Goal: Task Accomplishment & Management: Manage account settings

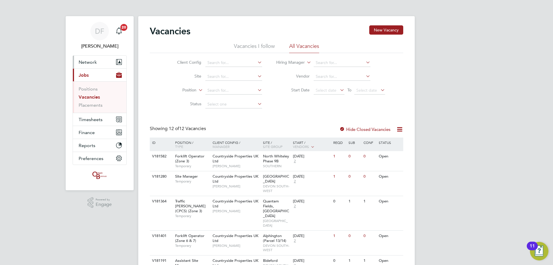
click at [98, 61] on button "Network" at bounding box center [100, 62] width 54 height 13
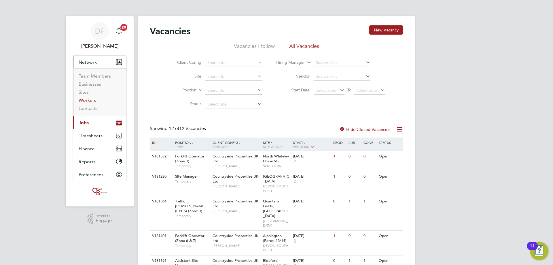
click at [86, 100] on link "Workers" at bounding box center [88, 99] width 18 height 5
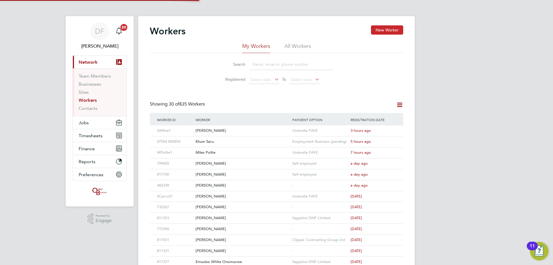
click at [377, 31] on button "New Worker" at bounding box center [387, 29] width 32 height 9
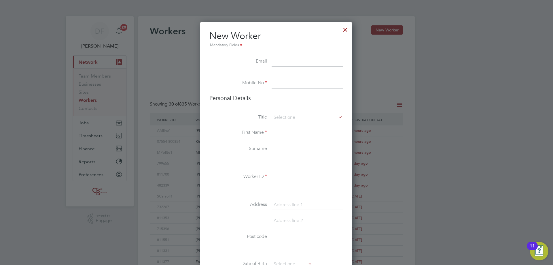
scroll to position [487, 153]
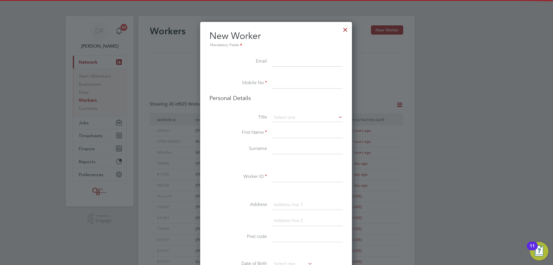
click at [288, 59] on input at bounding box center [307, 61] width 71 height 10
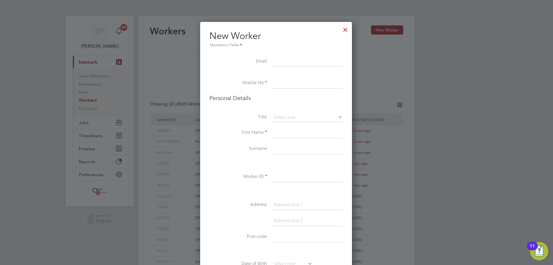
click at [288, 64] on input at bounding box center [307, 61] width 71 height 10
paste input "gking5104@gmail.com"
type input "gking5104@gmail.com"
click at [280, 80] on input at bounding box center [307, 83] width 71 height 10
drag, startPoint x: 281, startPoint y: 84, endPoint x: 260, endPoint y: 84, distance: 20.4
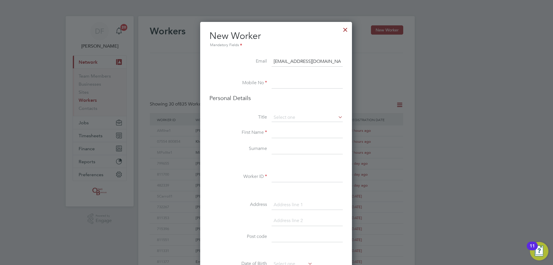
click at [281, 84] on input at bounding box center [307, 83] width 71 height 10
paste input "07557688736"
type input "07557688736"
click at [298, 119] on input at bounding box center [307, 117] width 71 height 9
click at [288, 126] on li "Mr" at bounding box center [307, 125] width 72 height 7
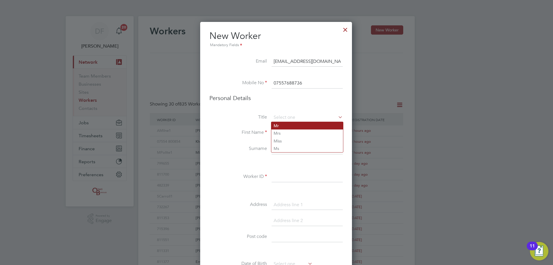
type input "Mr"
click at [277, 133] on input at bounding box center [307, 133] width 71 height 10
type input "Graham"
type input "King"
type input "811733"
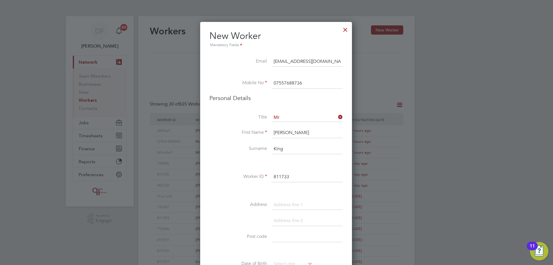
click at [293, 202] on input at bounding box center [307, 205] width 71 height 10
type input "Kingfisher Road"
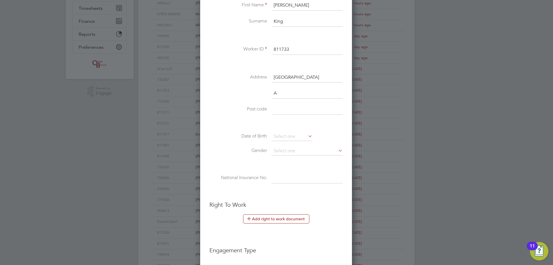
scroll to position [503, 153]
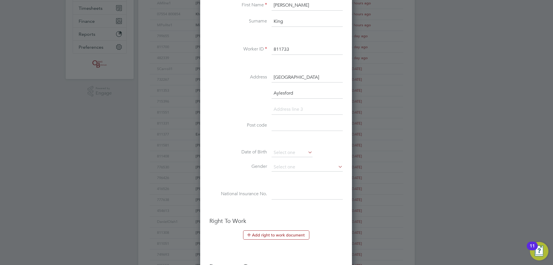
type input "Aylesford"
type input "ME20 6QQ"
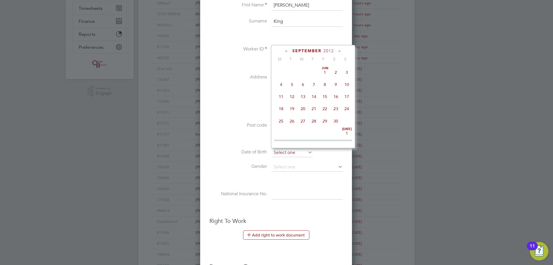
click at [277, 150] on input at bounding box center [292, 152] width 41 height 9
click at [331, 50] on span "2012" at bounding box center [328, 50] width 10 height 5
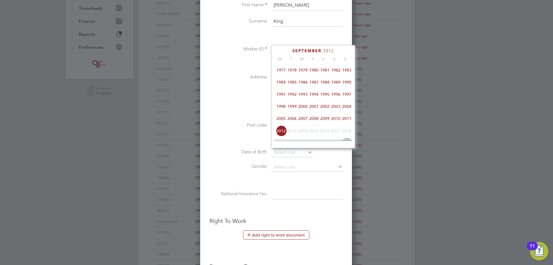
scroll to position [95, 0]
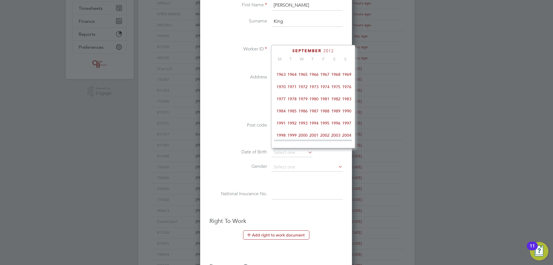
click at [317, 75] on span "1966" at bounding box center [313, 74] width 11 height 11
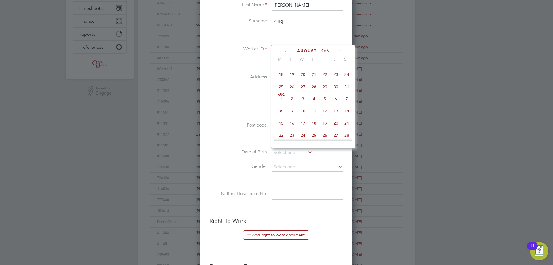
click at [288, 52] on icon at bounding box center [286, 51] width 5 height 6
click at [287, 51] on icon at bounding box center [286, 51] width 5 height 6
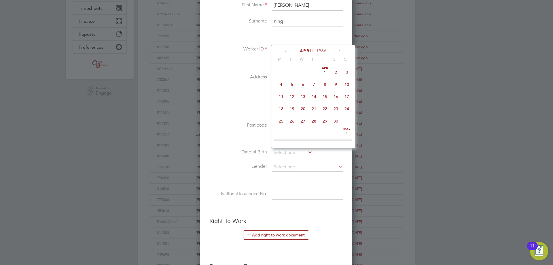
click at [287, 51] on icon at bounding box center [286, 51] width 5 height 6
click at [339, 50] on icon at bounding box center [339, 51] width 5 height 6
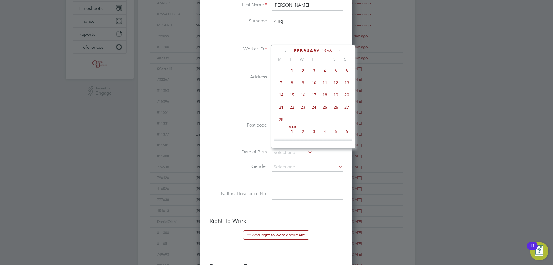
click at [316, 70] on span "3" at bounding box center [313, 70] width 11 height 11
type input "03 Feb 1966"
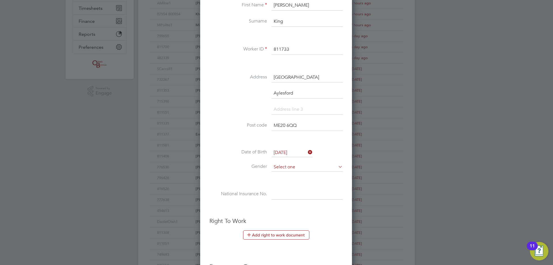
click at [282, 168] on input at bounding box center [307, 167] width 71 height 9
click at [282, 173] on li "[DEMOGRAPHIC_DATA]" at bounding box center [307, 174] width 72 height 7
type input "[DEMOGRAPHIC_DATA]"
click at [277, 195] on input at bounding box center [307, 194] width 71 height 10
click at [283, 195] on input at bounding box center [307, 194] width 71 height 10
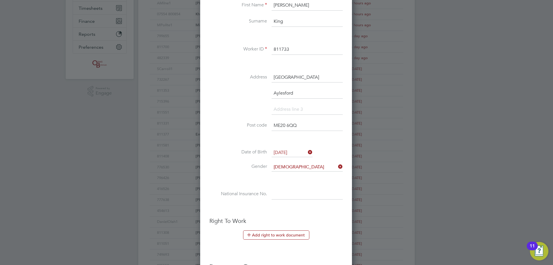
paste input "NH633832A"
type input "NH 63 38 32 A"
click at [274, 236] on button "Add right to work document" at bounding box center [276, 234] width 66 height 9
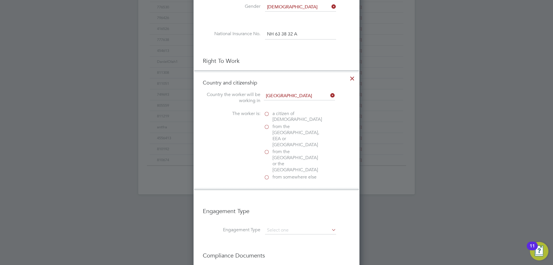
scroll to position [347, 0]
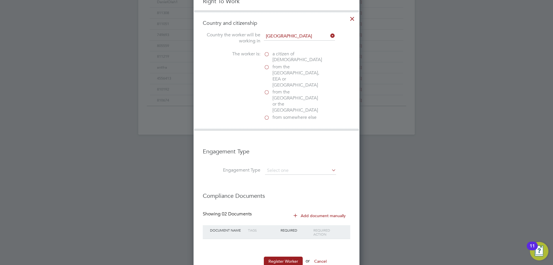
click at [268, 55] on label "a citizen of United Kingdom" at bounding box center [293, 57] width 58 height 12
click at [0, 0] on input "a citizen of United Kingdom" at bounding box center [0, 0] width 0 height 0
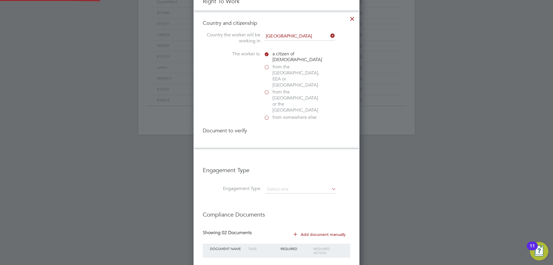
scroll to position [621, 166]
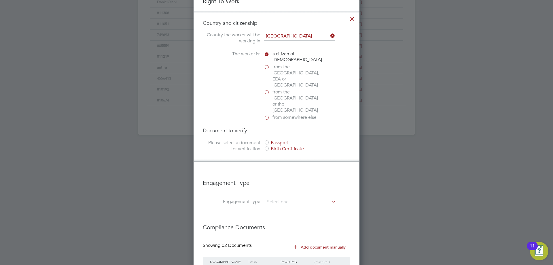
click at [268, 140] on div at bounding box center [267, 143] width 6 height 6
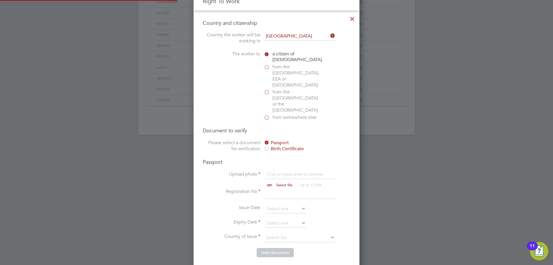
scroll to position [8, 71]
click at [273, 171] on input "file" at bounding box center [289, 179] width 90 height 17
type input "C:\fakepath\WhatsApp Image 2025-09-30 at 16.16.51_2ad6d95e.jpg"
click at [273, 188] on input at bounding box center [300, 193] width 71 height 10
click at [283, 188] on input at bounding box center [300, 193] width 71 height 10
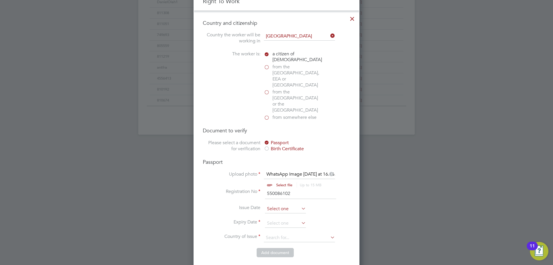
type input "550086102"
click at [277, 204] on input at bounding box center [285, 208] width 41 height 9
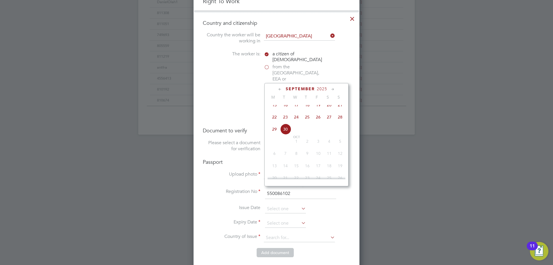
click at [323, 88] on span "2025" at bounding box center [322, 88] width 10 height 5
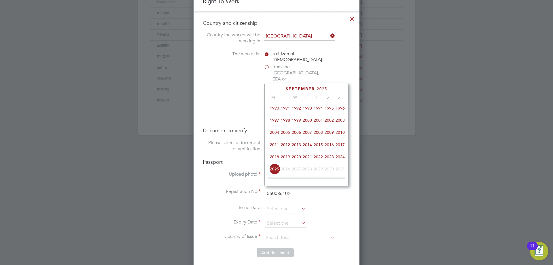
click at [276, 162] on span "2018" at bounding box center [274, 156] width 11 height 11
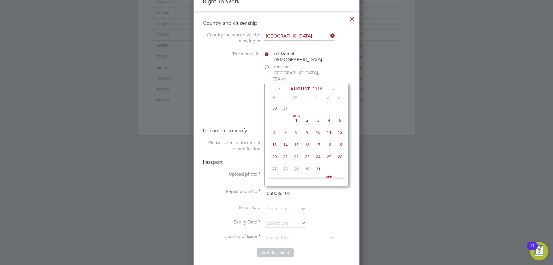
click at [278, 89] on icon at bounding box center [279, 89] width 5 height 6
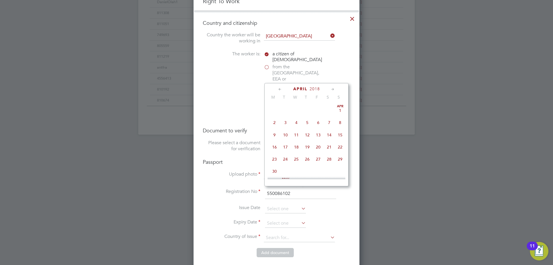
click at [308, 158] on span "26" at bounding box center [307, 158] width 11 height 11
type input "26 Apr 2018"
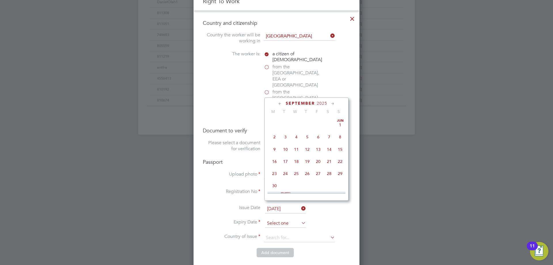
click at [273, 219] on input at bounding box center [285, 223] width 41 height 9
click at [320, 103] on span "2025" at bounding box center [322, 103] width 10 height 5
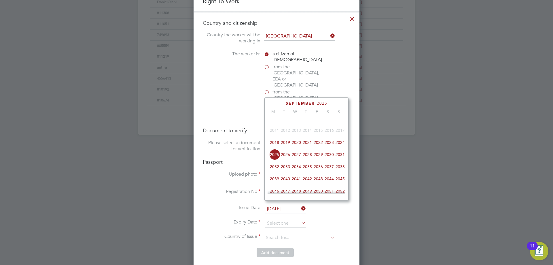
click at [305, 158] on span "2028" at bounding box center [307, 154] width 11 height 11
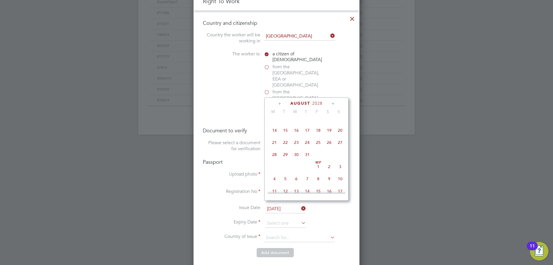
click at [279, 103] on icon at bounding box center [279, 103] width 5 height 6
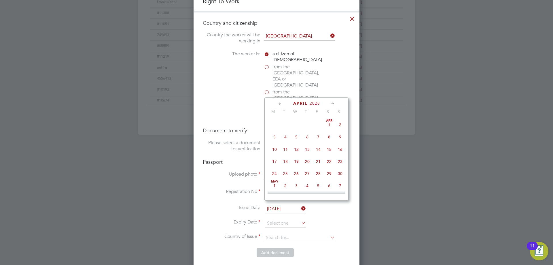
click at [299, 173] on span "26" at bounding box center [296, 173] width 11 height 11
type input "26 Apr 2028"
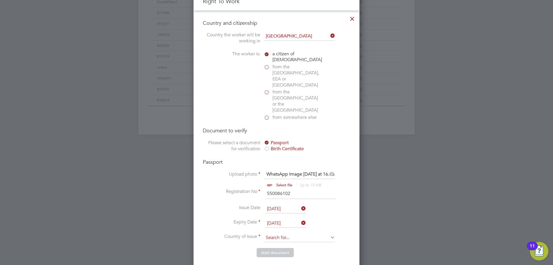
click at [275, 233] on input at bounding box center [299, 237] width 71 height 9
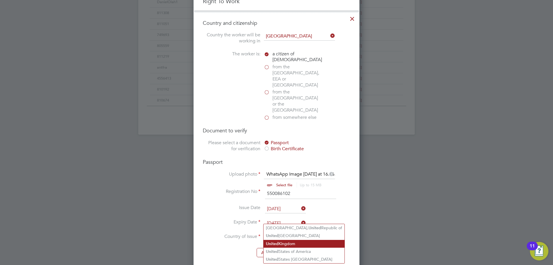
click at [288, 240] on li "[GEOGRAPHIC_DATA]" at bounding box center [303, 244] width 81 height 8
type input "[GEOGRAPHIC_DATA]"
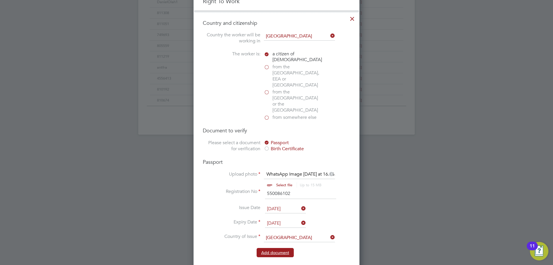
click at [278, 248] on button "Add document" at bounding box center [275, 252] width 37 height 9
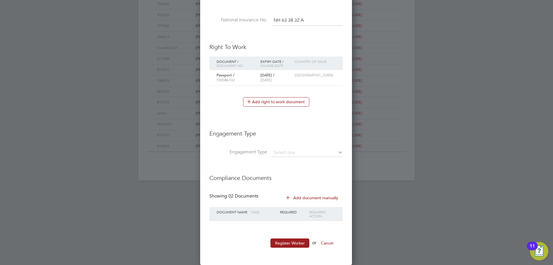
click at [280, 148] on li "Engagement Type" at bounding box center [275, 136] width 133 height 25
click at [283, 154] on input at bounding box center [307, 153] width 71 height 8
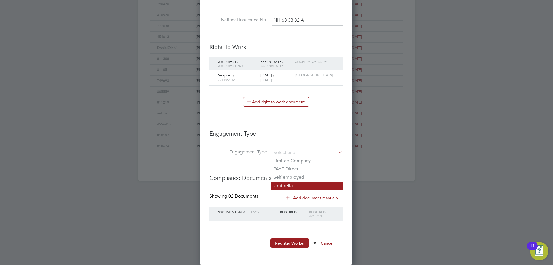
click at [284, 184] on li "Umbrella" at bounding box center [307, 185] width 72 height 8
type input "Umbrella"
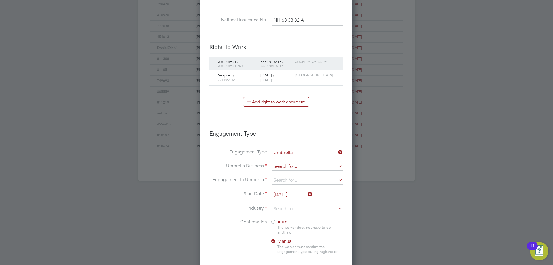
click at [288, 167] on input at bounding box center [307, 166] width 71 height 8
click at [279, 166] on input at bounding box center [307, 166] width 71 height 8
click at [287, 173] on b "Clipper" at bounding box center [282, 174] width 16 height 5
type input "Clipper Contracting Group Ltd"
click at [285, 176] on input at bounding box center [307, 180] width 71 height 8
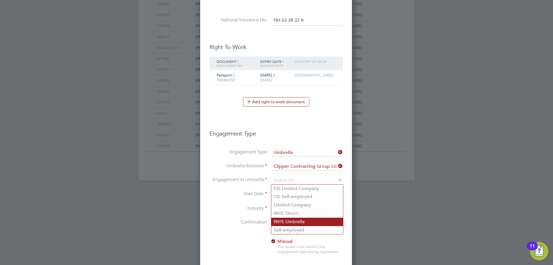
click at [288, 220] on li "PAYE Umbrella" at bounding box center [307, 221] width 72 height 8
type input "PAYE Umbrella"
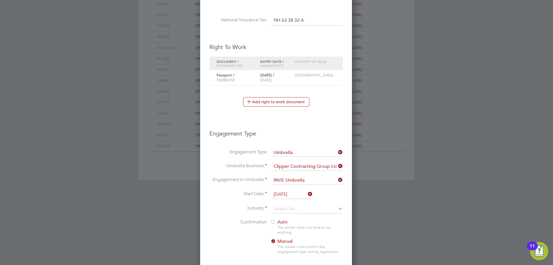
click at [283, 193] on input "[DATE]" at bounding box center [292, 194] width 41 height 9
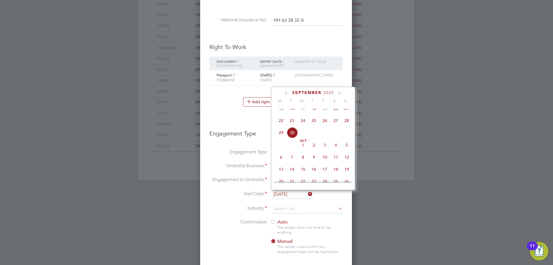
click at [280, 138] on span "29" at bounding box center [281, 132] width 11 height 11
type input "[DATE]"
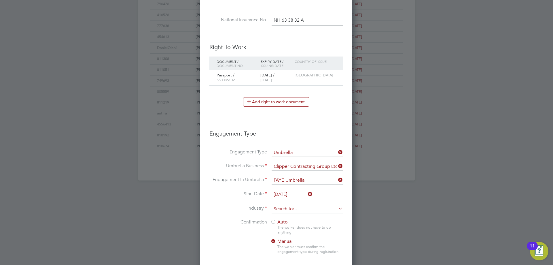
click at [284, 209] on input at bounding box center [307, 208] width 71 height 9
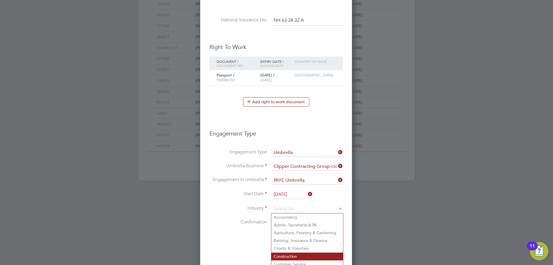
click at [280, 255] on li "Construction" at bounding box center [307, 256] width 72 height 8
type input "Construction"
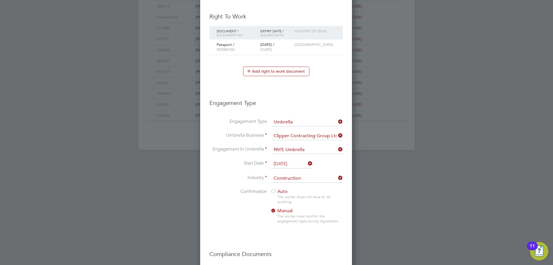
scroll to position [387, 0]
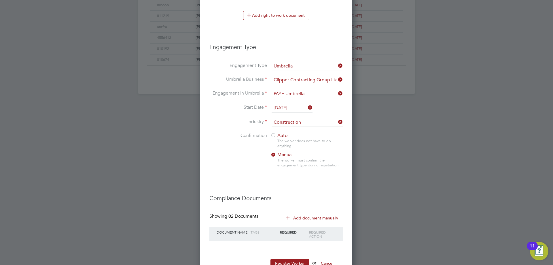
click at [281, 135] on span "Auto" at bounding box center [278, 135] width 17 height 6
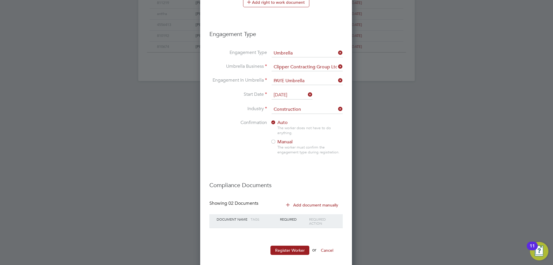
scroll to position [407, 0]
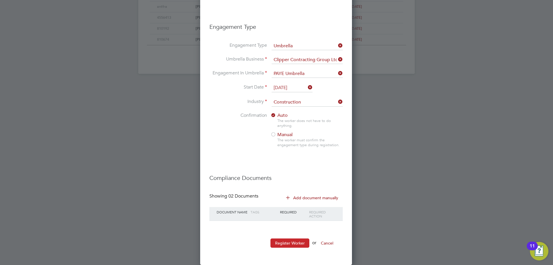
click at [283, 242] on button "Register Worker" at bounding box center [289, 242] width 39 height 9
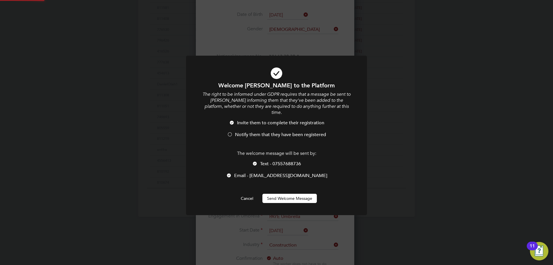
scroll to position [0, 0]
click at [254, 132] on span "Notify them that they have been registered" at bounding box center [280, 135] width 91 height 6
click at [284, 193] on button "Send Welcome Message" at bounding box center [289, 197] width 54 height 9
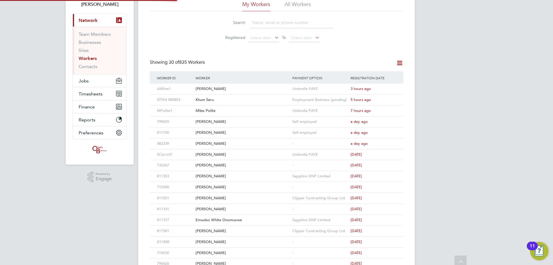
scroll to position [0, 0]
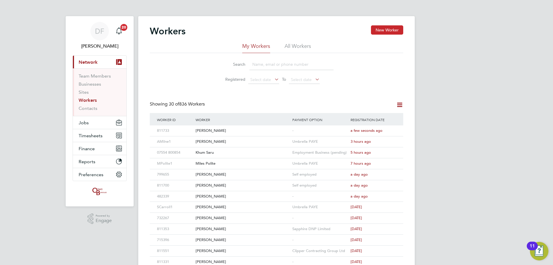
click at [386, 29] on button "New Worker" at bounding box center [387, 29] width 32 height 9
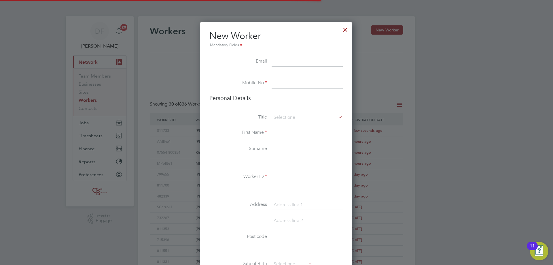
scroll to position [487, 153]
click at [282, 62] on input at bounding box center [307, 61] width 71 height 10
click at [278, 84] on input at bounding box center [307, 83] width 71 height 10
paste input "07351618871"
type input "07351618871"
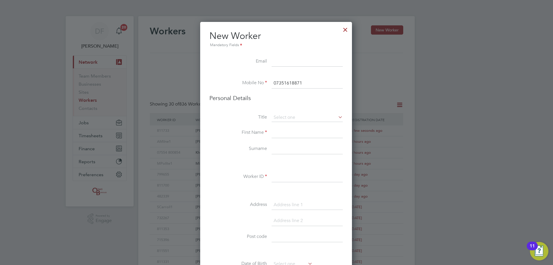
click at [280, 61] on input at bounding box center [307, 61] width 71 height 10
paste input "bradley.ka.obinna2006@gmail.com"
type input "bradley.ka.obinna2006@gmail.com"
click at [286, 112] on li "Personal Details" at bounding box center [275, 103] width 133 height 19
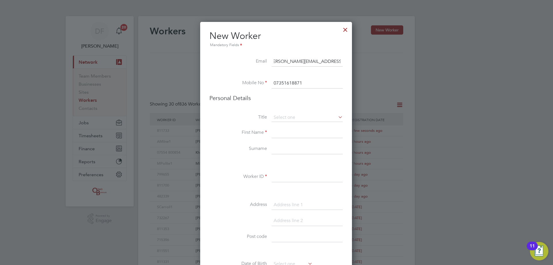
scroll to position [0, 0]
click at [282, 117] on input at bounding box center [307, 117] width 71 height 9
click at [280, 127] on li "Mr" at bounding box center [307, 125] width 72 height 7
type input "Mr"
click at [276, 133] on input at bounding box center [307, 133] width 71 height 10
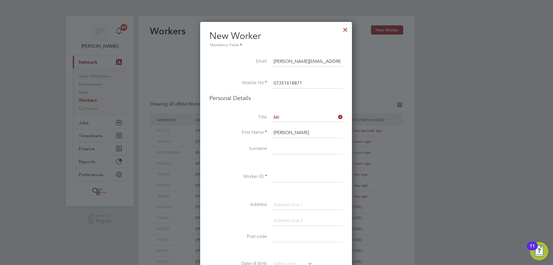
type input "Bradley"
type input "Amaliri"
type input "811546"
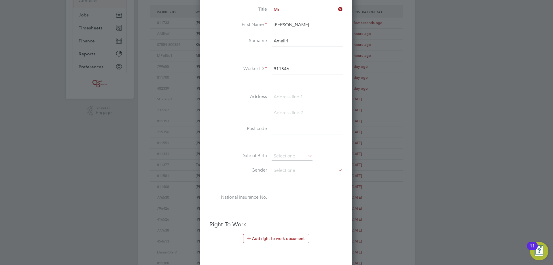
scroll to position [111, 0]
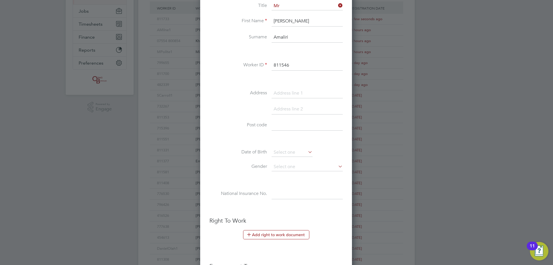
click at [286, 90] on input at bounding box center [307, 93] width 71 height 10
type input "14 Princes Court"
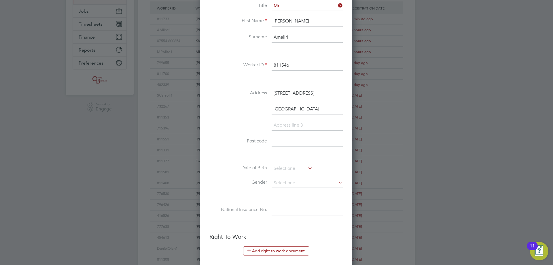
type input "Southampton"
type input "SO14 0SZ"
click at [289, 166] on input at bounding box center [292, 168] width 41 height 9
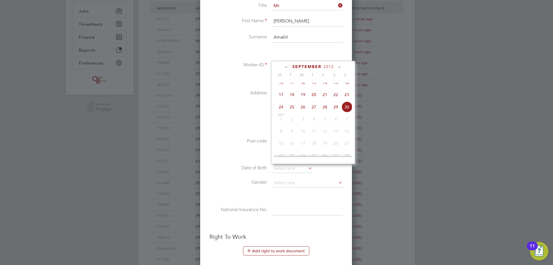
click at [334, 66] on div "September 2012" at bounding box center [313, 66] width 78 height 5
click at [333, 65] on span "2012" at bounding box center [328, 66] width 10 height 5
click at [293, 107] on span "2006" at bounding box center [291, 105] width 11 height 11
click at [286, 67] on icon at bounding box center [286, 67] width 5 height 6
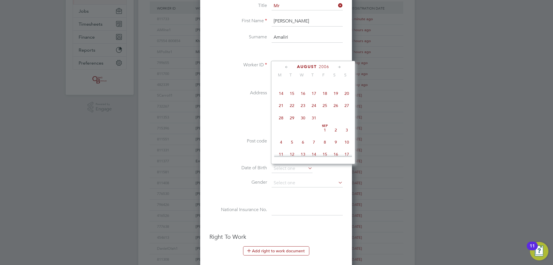
scroll to position [62, 0]
click at [286, 67] on icon at bounding box center [286, 67] width 5 height 6
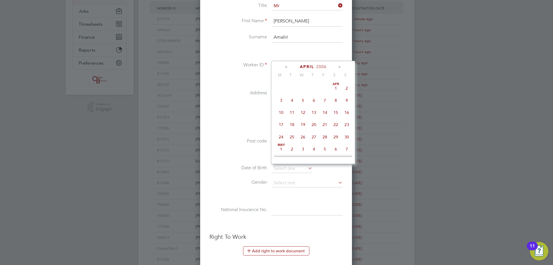
click at [286, 67] on icon at bounding box center [286, 67] width 5 height 6
click at [291, 148] on span "31" at bounding box center [291, 148] width 11 height 11
type input "31 Jan 2006"
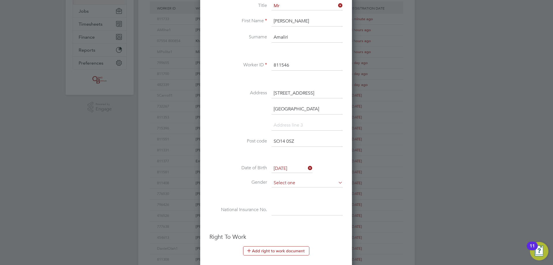
click at [281, 182] on input at bounding box center [307, 183] width 71 height 9
click at [279, 190] on li "[DEMOGRAPHIC_DATA]" at bounding box center [307, 190] width 72 height 7
type input "[DEMOGRAPHIC_DATA]"
click at [276, 210] on input at bounding box center [307, 210] width 71 height 10
click at [292, 212] on input at bounding box center [307, 210] width 71 height 10
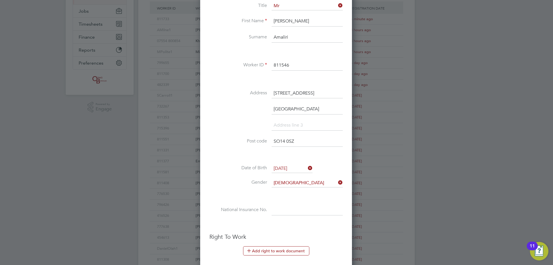
paste input "SJ513061B"
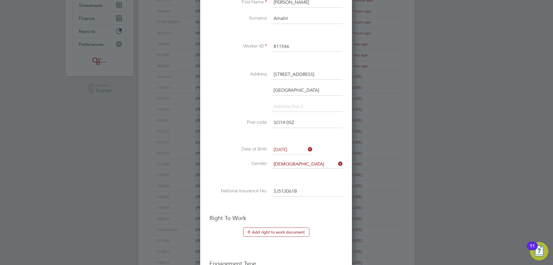
scroll to position [140, 0]
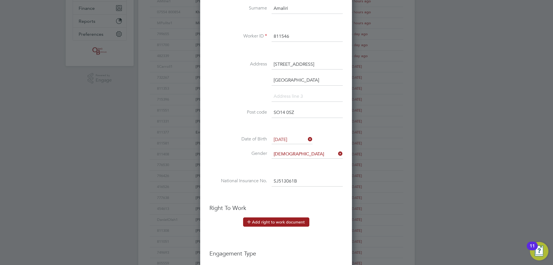
type input "SJ 51 30 61 B"
click at [262, 221] on button "Add right to work document" at bounding box center [276, 221] width 66 height 9
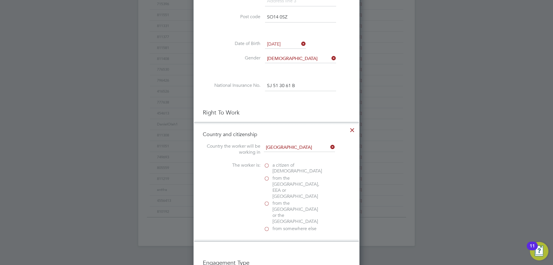
scroll to position [284, 0]
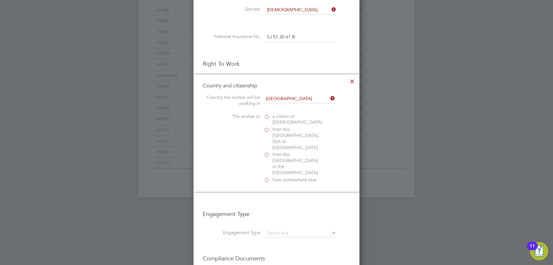
click at [265, 117] on label "a citizen of United Kingdom" at bounding box center [293, 119] width 58 height 12
click at [0, 0] on input "a citizen of United Kingdom" at bounding box center [0, 0] width 0 height 0
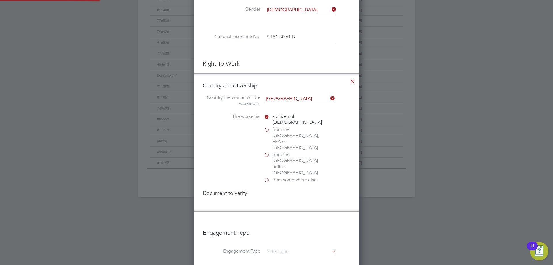
scroll to position [621, 166]
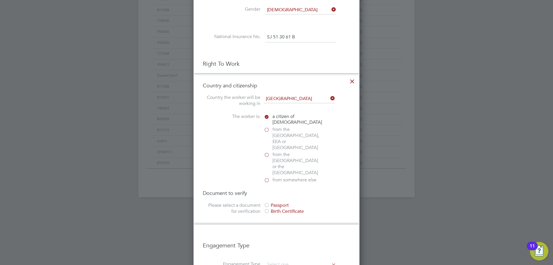
click at [267, 202] on div at bounding box center [267, 205] width 6 height 6
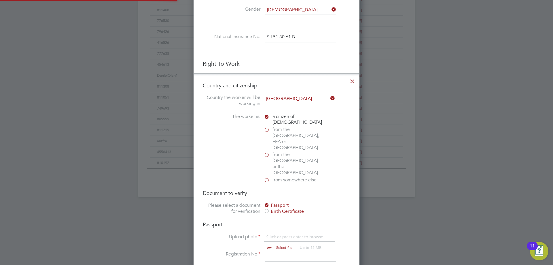
scroll to position [731, 166]
click at [269, 177] on label "from somewhere else" at bounding box center [293, 180] width 58 height 6
click at [0, 0] on input "from somewhere else" at bounding box center [0, 0] width 0 height 0
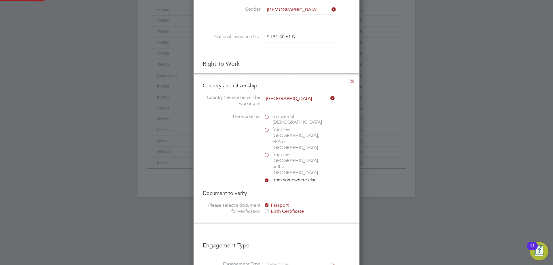
scroll to position [3, 3]
click at [266, 129] on label "from the EU, EEA or Switzerland" at bounding box center [293, 138] width 58 height 24
click at [0, 0] on input "from the EU, EEA or Switzerland" at bounding box center [0, 0] width 0 height 0
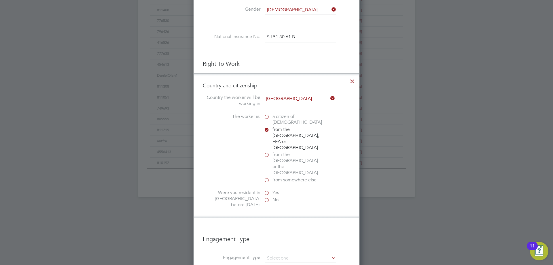
scroll to position [610, 166]
click at [267, 189] on label "Yes" at bounding box center [293, 192] width 58 height 6
click at [0, 0] on input "Yes" at bounding box center [0, 0] width 0 height 0
click at [267, 209] on input at bounding box center [300, 214] width 71 height 10
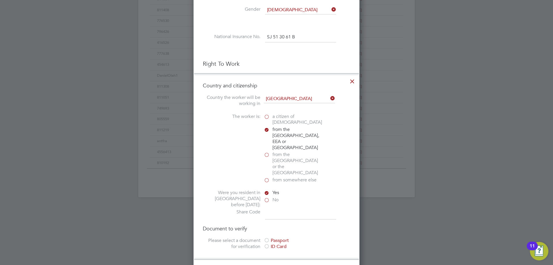
paste input "Wdp sh6 6xp"
type input "Wdp sh6 6xp"
click at [266, 238] on div at bounding box center [267, 241] width 6 height 6
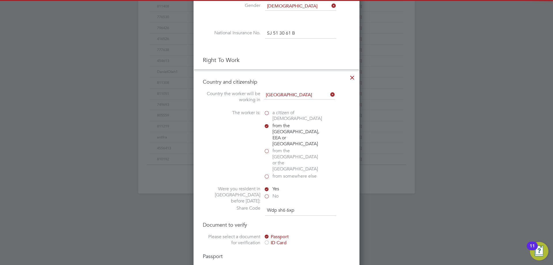
scroll to position [313, 0]
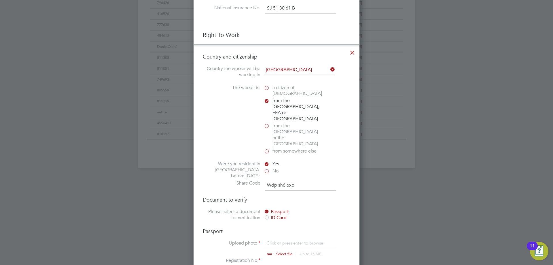
click at [270, 240] on input "file" at bounding box center [289, 248] width 90 height 17
type input "C:\fakepath\20220721_090706.jpg"
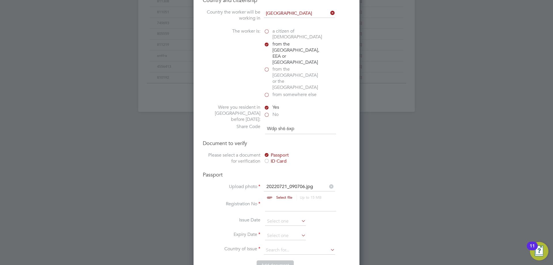
scroll to position [371, 0]
click at [276, 200] on input at bounding box center [300, 205] width 71 height 10
type input "Na"
click at [275, 200] on li "Registration No Na" at bounding box center [276, 208] width 147 height 16
click at [277, 216] on input at bounding box center [285, 220] width 41 height 9
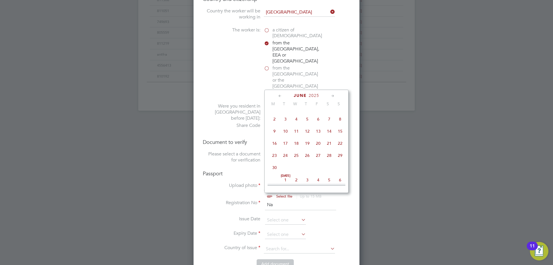
scroll to position [62, 0]
click at [278, 138] on span "9" at bounding box center [274, 139] width 11 height 11
type input "09 Jun 2025"
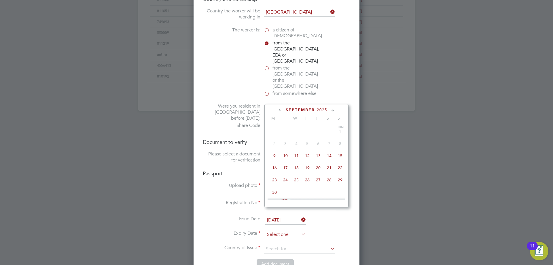
scroll to position [224, 0]
click at [273, 230] on input at bounding box center [285, 234] width 41 height 9
click at [275, 143] on span "22" at bounding box center [274, 137] width 11 height 11
type input "22 Sep 2025"
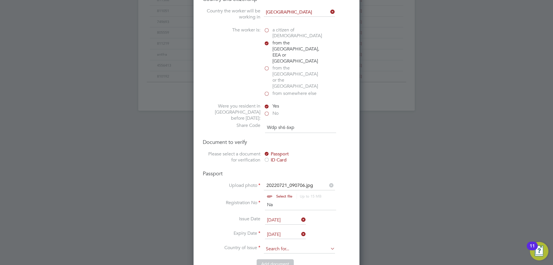
click at [275, 244] on input at bounding box center [299, 248] width 71 height 9
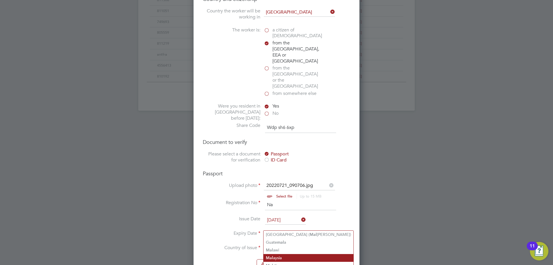
scroll to position [399, 0]
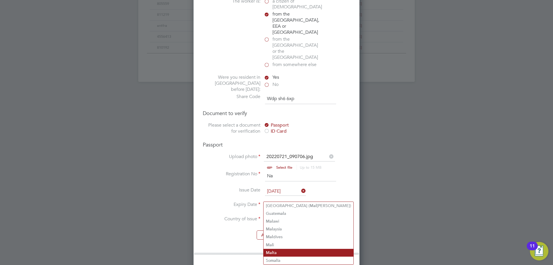
click at [280, 249] on li "Mal ta" at bounding box center [308, 252] width 90 height 8
type input "Malta"
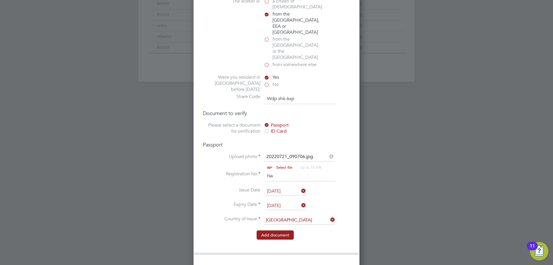
click at [272, 230] on button "Add document" at bounding box center [275, 234] width 37 height 9
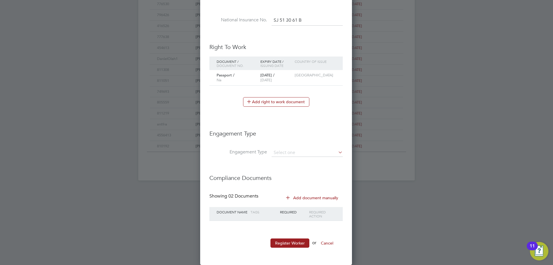
scroll to position [544, 153]
click at [291, 153] on input at bounding box center [307, 153] width 71 height 8
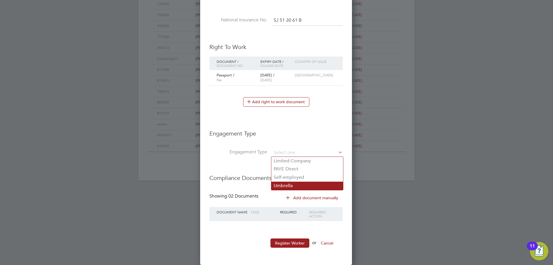
click at [286, 183] on li "Umbrella" at bounding box center [307, 185] width 72 height 8
type input "Umbrella"
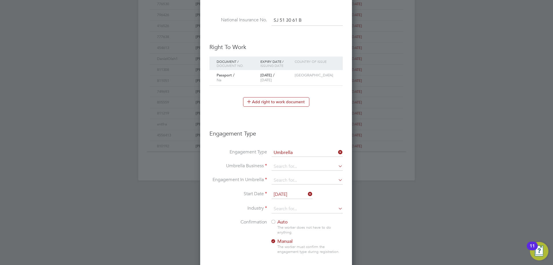
scroll to position [650, 153]
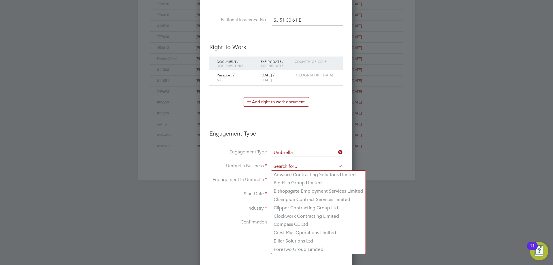
click at [281, 166] on input at bounding box center [307, 166] width 71 height 8
click at [293, 210] on li "Clipper Contracting Group Ltd" at bounding box center [318, 208] width 94 height 8
type input "Clipper Contracting Group Ltd"
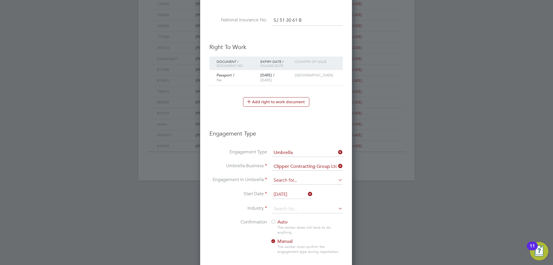
click at [283, 180] on input at bounding box center [307, 180] width 71 height 8
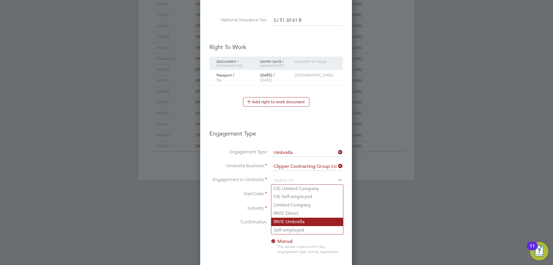
click at [288, 223] on li "PAYE Umbrella" at bounding box center [307, 221] width 72 height 8
type input "PAYE Umbrella"
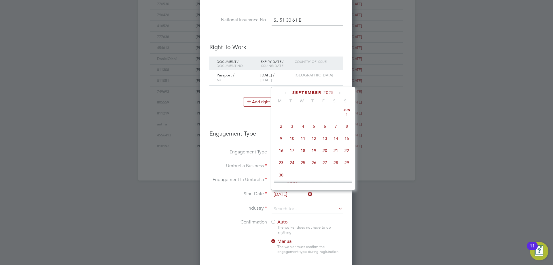
click at [282, 195] on input "[DATE]" at bounding box center [292, 194] width 41 height 9
click at [278, 138] on span "29" at bounding box center [281, 132] width 11 height 11
type input "[DATE]"
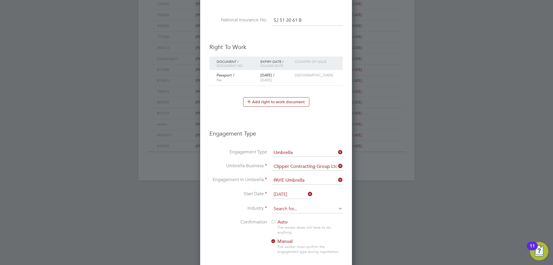
click at [283, 208] on input at bounding box center [307, 208] width 71 height 9
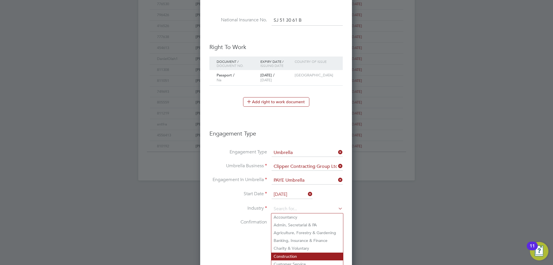
click at [282, 254] on li "Construction" at bounding box center [307, 256] width 72 height 8
type input "Construction"
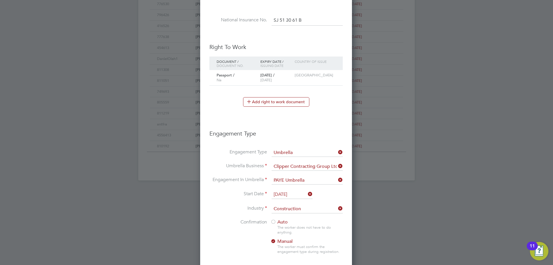
click at [273, 223] on div at bounding box center [273, 222] width 6 height 6
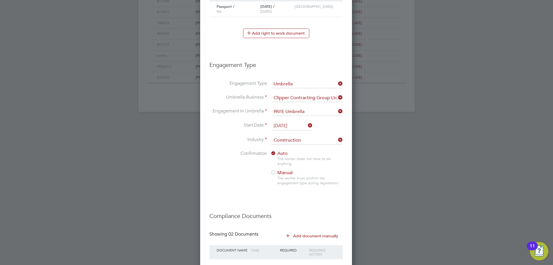
scroll to position [407, 0]
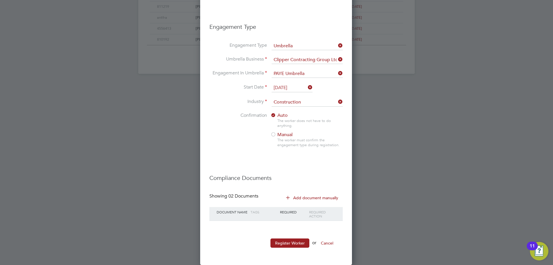
click at [285, 242] on button "Register Worker" at bounding box center [289, 242] width 39 height 9
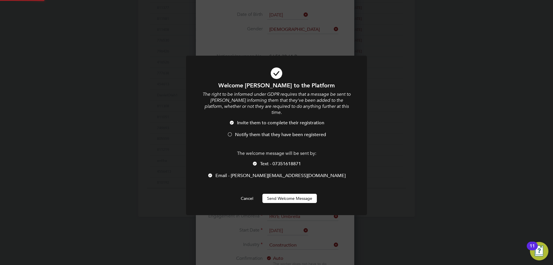
scroll to position [0, 0]
click at [254, 132] on span "Notify them that they have been registered" at bounding box center [280, 135] width 91 height 6
click at [275, 193] on button "Send Welcome Message" at bounding box center [289, 197] width 54 height 9
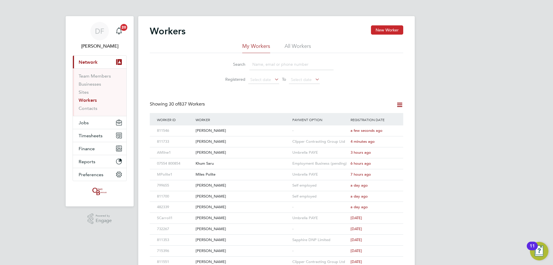
click at [386, 31] on button "New Worker" at bounding box center [387, 29] width 32 height 9
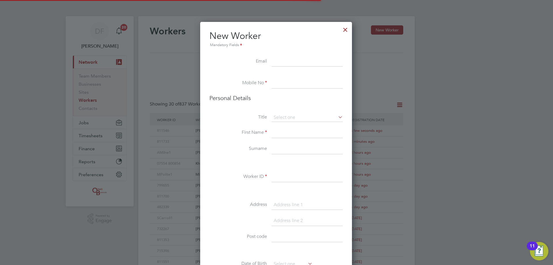
scroll to position [487, 153]
drag, startPoint x: 277, startPoint y: 61, endPoint x: 281, endPoint y: 68, distance: 8.6
click at [277, 61] on input at bounding box center [307, 61] width 71 height 10
paste input "[EMAIL_ADDRESS][DOMAIN_NAME]"
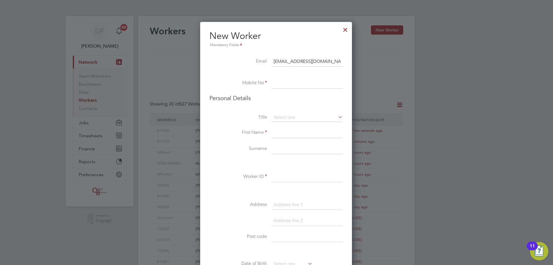
type input "[EMAIL_ADDRESS][DOMAIN_NAME]"
drag, startPoint x: 282, startPoint y: 86, endPoint x: 237, endPoint y: 85, distance: 45.5
click at [282, 86] on input at bounding box center [307, 83] width 71 height 10
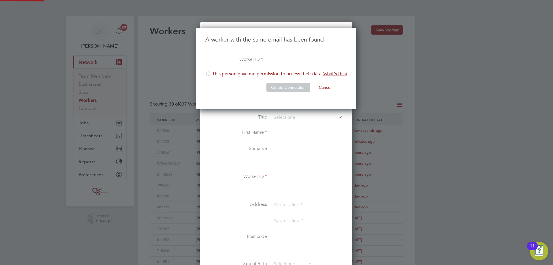
scroll to position [82, 161]
drag, startPoint x: 215, startPoint y: 75, endPoint x: 226, endPoint y: 74, distance: 10.7
click at [215, 75] on li "This person gave me permission to access their data ( what's this )" at bounding box center [275, 77] width 141 height 12
click at [276, 62] on input at bounding box center [302, 60] width 71 height 10
type input "810464"
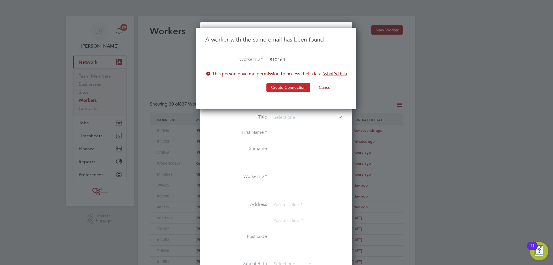
click at [276, 88] on button "Create Connection" at bounding box center [288, 87] width 44 height 9
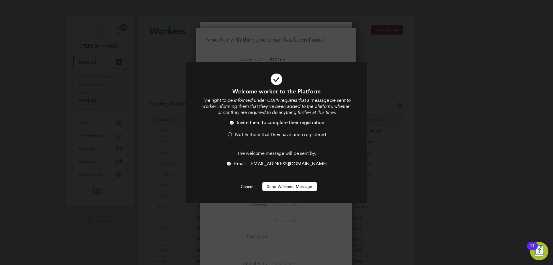
click at [240, 132] on span "Notify them that they have been registered" at bounding box center [280, 135] width 91 height 6
click at [293, 191] on div "Welcome worker to the Platform The right to be informed under GDPR requires tha…" at bounding box center [276, 136] width 181 height 148
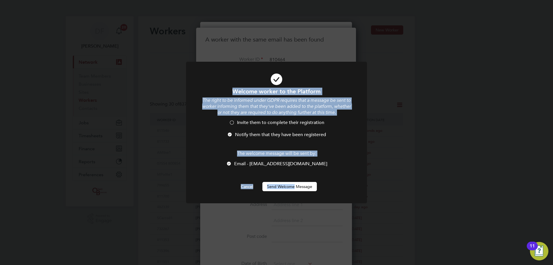
click at [295, 187] on button "Send Welcome Message" at bounding box center [289, 186] width 54 height 9
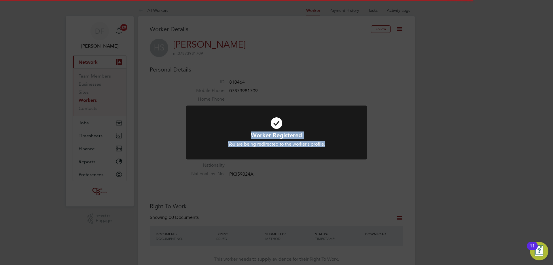
click at [359, 132] on div at bounding box center [276, 132] width 181 height 54
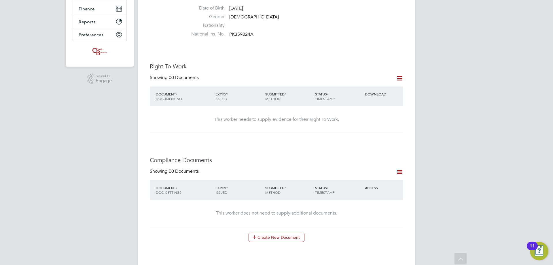
scroll to position [29, 0]
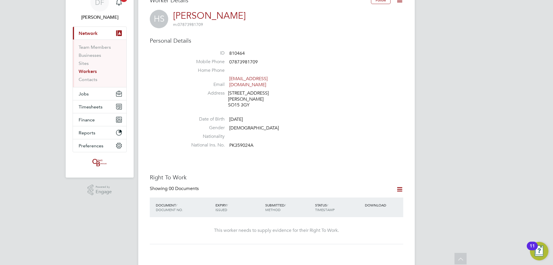
click at [400, 185] on icon at bounding box center [399, 188] width 7 height 7
click at [348, 190] on li "Add Right To Work Document" at bounding box center [367, 191] width 69 height 8
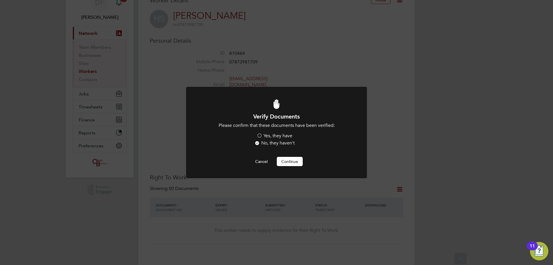
scroll to position [0, 0]
click at [271, 136] on label "Yes, they have" at bounding box center [275, 136] width 36 height 6
click at [0, 0] on input "Yes, they have" at bounding box center [0, 0] width 0 height 0
click at [282, 162] on button "Continue" at bounding box center [290, 161] width 26 height 9
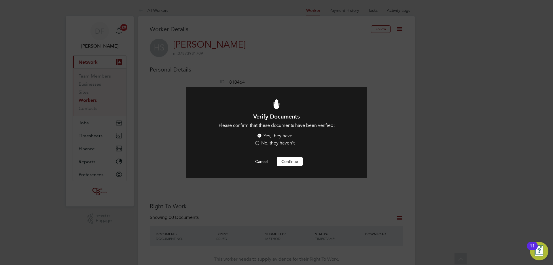
scroll to position [29, 0]
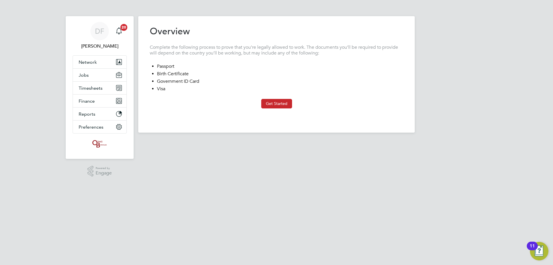
click at [281, 104] on button "Get Started" at bounding box center [276, 103] width 31 height 9
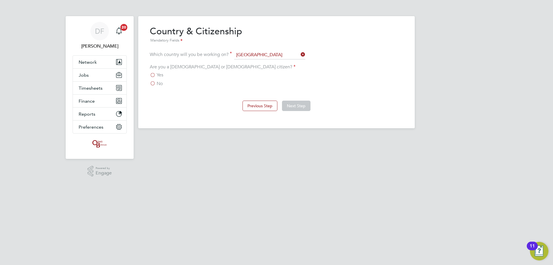
click at [161, 77] on span "Yes" at bounding box center [160, 75] width 7 height 6
click at [0, 0] on input "Yes" at bounding box center [0, 0] width 0 height 0
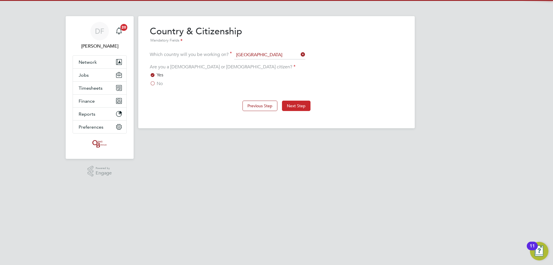
click at [295, 104] on button "Next Step" at bounding box center [296, 105] width 29 height 10
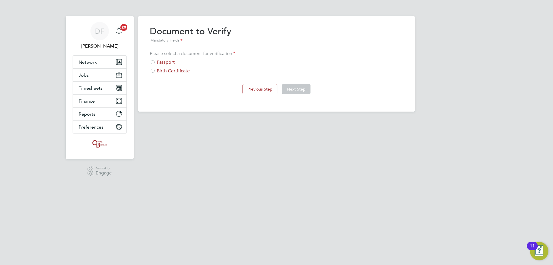
click at [153, 60] on div at bounding box center [153, 63] width 6 height 6
click at [300, 90] on button "Next Step" at bounding box center [296, 89] width 29 height 10
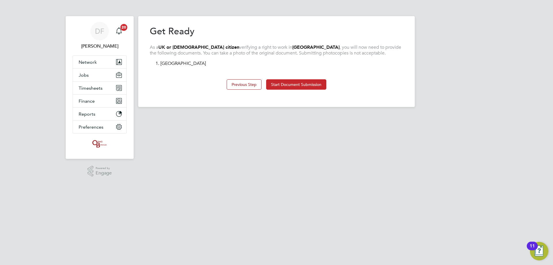
click at [287, 82] on button "Start Document Submission" at bounding box center [296, 84] width 60 height 10
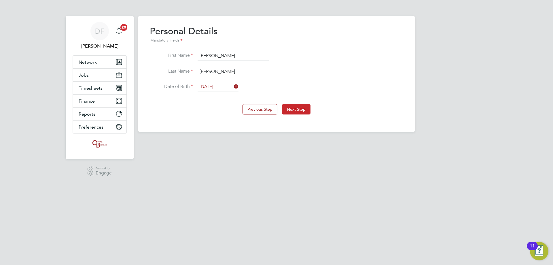
click at [291, 106] on button "Next Step" at bounding box center [296, 109] width 29 height 10
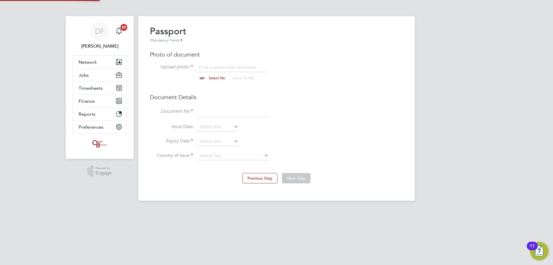
scroll to position [8, 71]
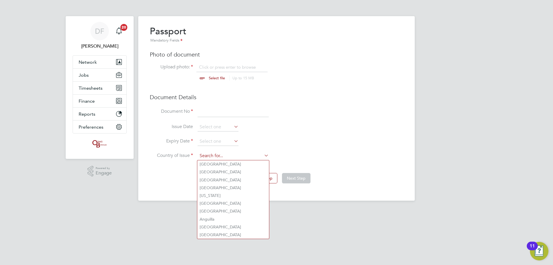
click at [200, 157] on input at bounding box center [233, 155] width 71 height 9
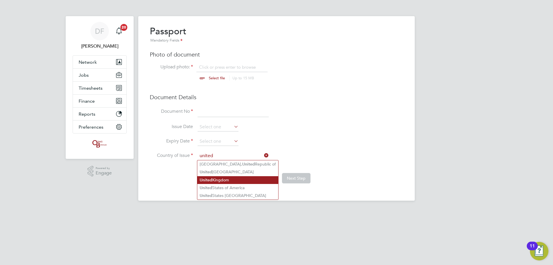
click at [216, 181] on li "[GEOGRAPHIC_DATA]" at bounding box center [237, 180] width 81 height 8
type input "[GEOGRAPHIC_DATA]"
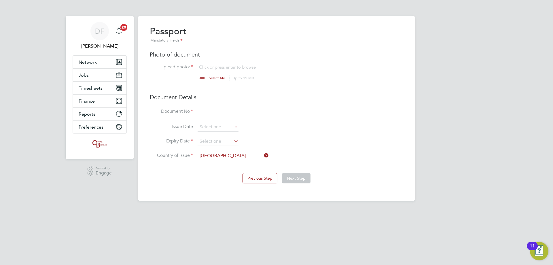
click at [209, 62] on div "Passport Mandatory Fields Photo of document Upload photo: Click or press enter …" at bounding box center [276, 95] width 253 height 141
click at [209, 65] on input "file" at bounding box center [222, 72] width 90 height 17
type input "C:\fakepath\3667600_IMG_0257.jpeg"
drag, startPoint x: 215, startPoint y: 113, endPoint x: 204, endPoint y: 113, distance: 11.2
click at [215, 113] on input at bounding box center [233, 112] width 71 height 10
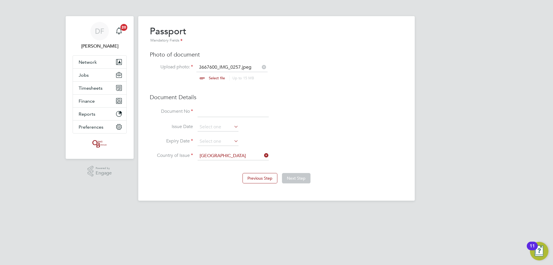
click at [212, 111] on input at bounding box center [233, 112] width 71 height 10
drag, startPoint x: 203, startPoint y: 111, endPoint x: 206, endPoint y: 112, distance: 3.2
click at [206, 112] on input "14" at bounding box center [233, 112] width 71 height 10
type input "133215249"
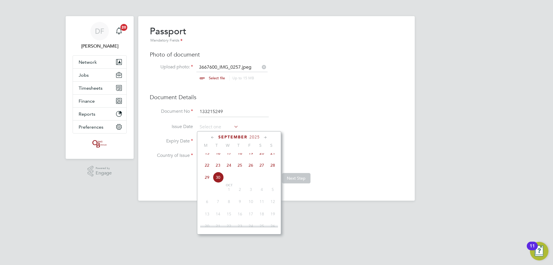
click at [243, 137] on span "September" at bounding box center [232, 136] width 29 height 5
click at [224, 136] on span "September" at bounding box center [232, 136] width 29 height 5
click at [255, 135] on span "2025" at bounding box center [254, 136] width 10 height 5
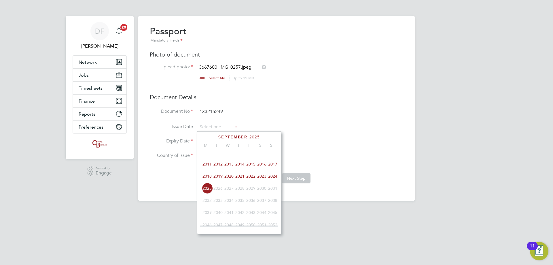
click at [253, 179] on span "2022" at bounding box center [250, 175] width 11 height 11
click at [212, 136] on icon at bounding box center [212, 137] width 5 height 6
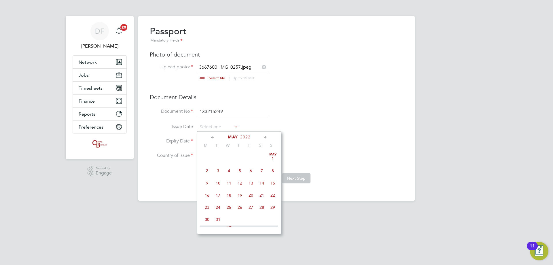
click at [266, 135] on icon at bounding box center [265, 137] width 5 height 6
click at [228, 183] on span "15" at bounding box center [228, 181] width 11 height 11
type input "[DATE]"
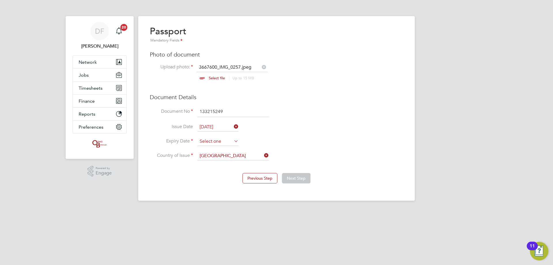
click at [220, 141] on input at bounding box center [218, 141] width 41 height 9
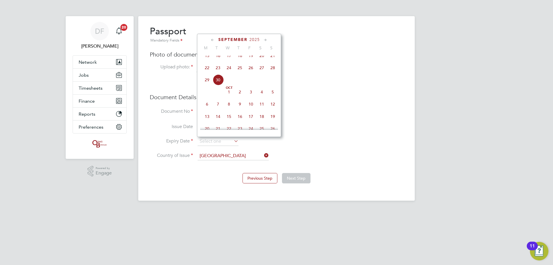
click at [253, 40] on span "2025" at bounding box center [254, 39] width 10 height 5
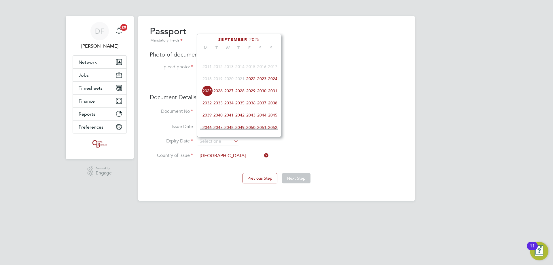
click at [208, 105] on span "2032" at bounding box center [207, 102] width 11 height 11
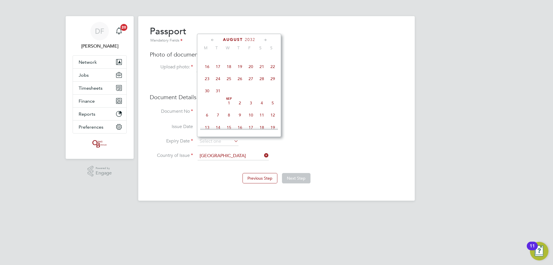
click at [212, 39] on icon at bounding box center [212, 40] width 5 height 6
click at [265, 41] on icon at bounding box center [265, 40] width 5 height 6
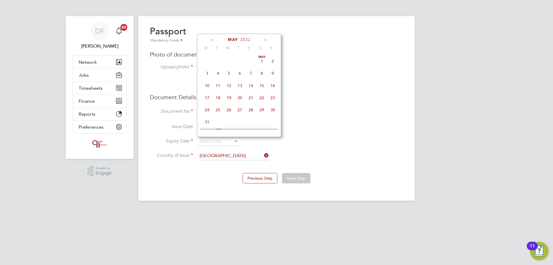
scroll to position [75, 0]
click at [218, 86] on span "15" at bounding box center [217, 83] width 11 height 11
type input "[DATE]"
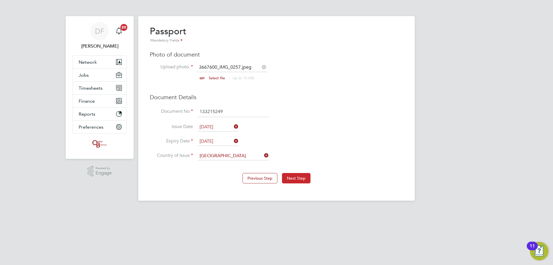
click at [299, 176] on button "Next Step" at bounding box center [296, 178] width 29 height 10
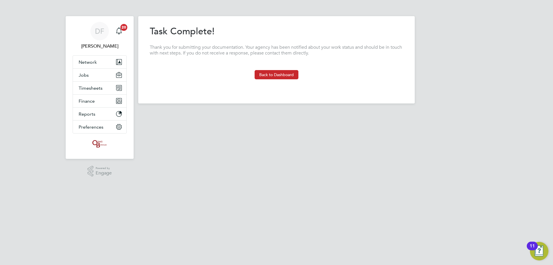
click at [275, 71] on button "Back to Dashboard" at bounding box center [277, 74] width 44 height 9
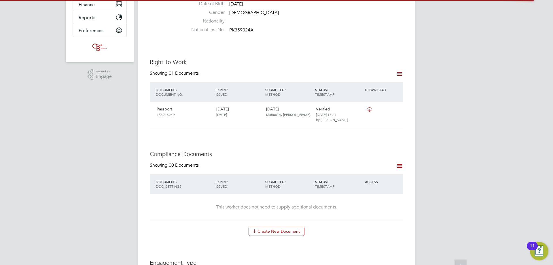
scroll to position [173, 0]
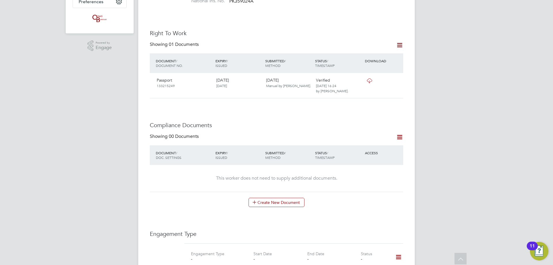
click at [400, 250] on icon at bounding box center [398, 256] width 10 height 13
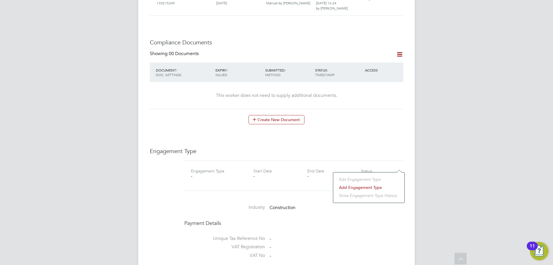
scroll to position [346, 0]
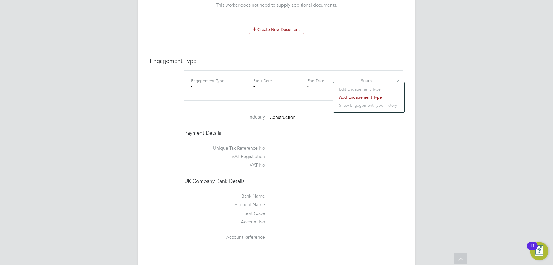
click at [348, 97] on li "Add Engagement Type" at bounding box center [368, 97] width 65 height 8
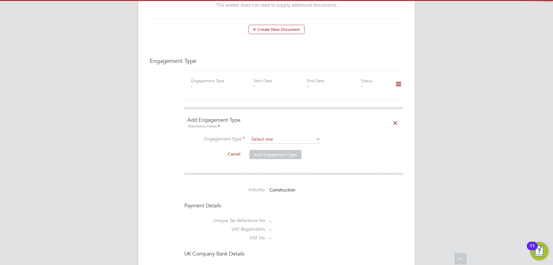
click at [273, 135] on input at bounding box center [284, 139] width 71 height 8
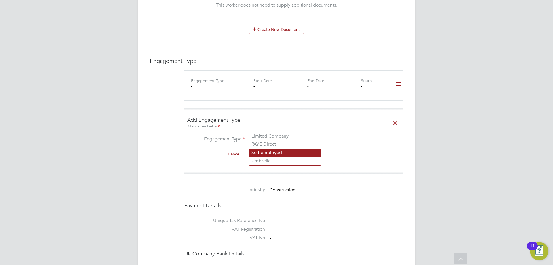
click at [268, 151] on li "Self-employed" at bounding box center [285, 152] width 72 height 8
type input "Self-employed"
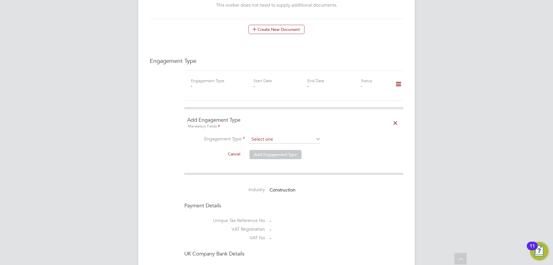
click at [278, 135] on input at bounding box center [284, 139] width 71 height 8
click at [268, 160] on li "Umbrella" at bounding box center [285, 161] width 72 height 8
type input "Umbrella"
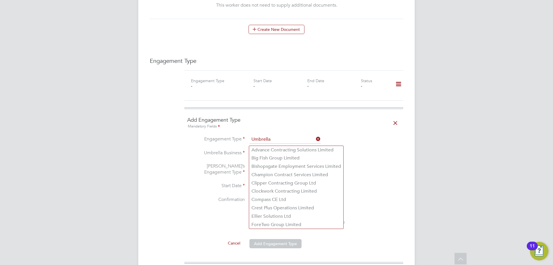
click at [271, 149] on input at bounding box center [284, 153] width 71 height 8
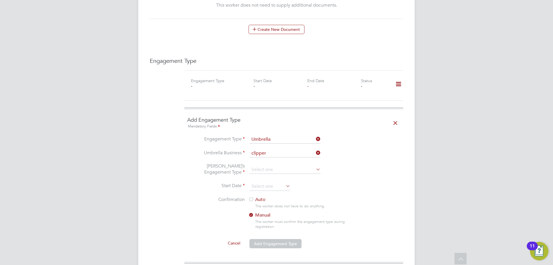
click at [271, 147] on li "Clipper Contracting Group Ltd" at bounding box center [285, 150] width 72 height 8
type input "Clipper Contracting Group Ltd"
click at [261, 166] on input at bounding box center [284, 170] width 71 height 8
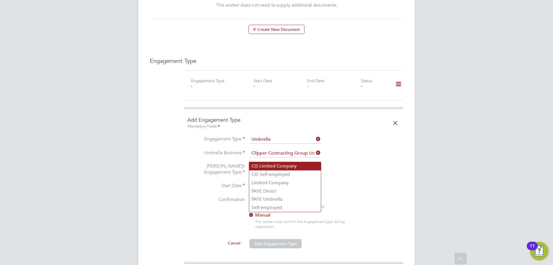
click at [272, 166] on li "CIS Limited Company" at bounding box center [285, 166] width 72 height 8
type input "CIS Limited Company"
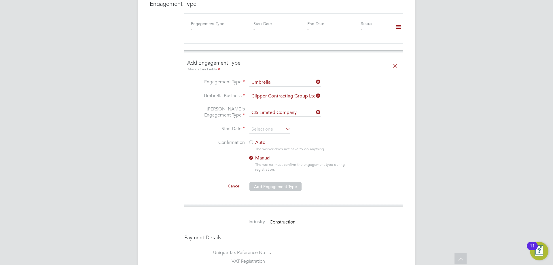
scroll to position [403, 0]
click at [256, 139] on label "Auto" at bounding box center [300, 142] width 104 height 6
click at [256, 124] on input at bounding box center [269, 128] width 41 height 9
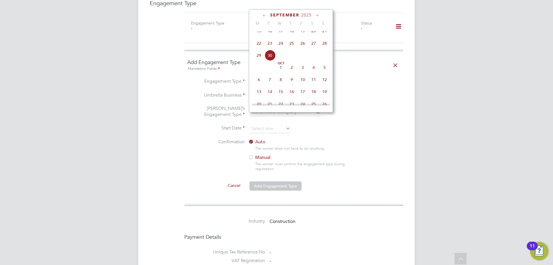
click at [259, 59] on span "29" at bounding box center [258, 55] width 11 height 11
type input "[DATE]"
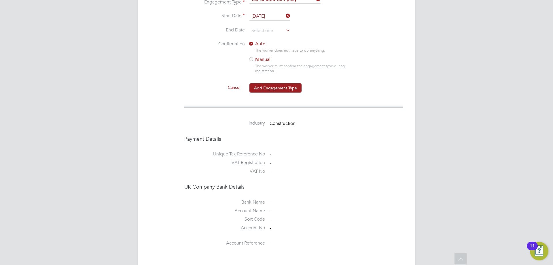
scroll to position [518, 0]
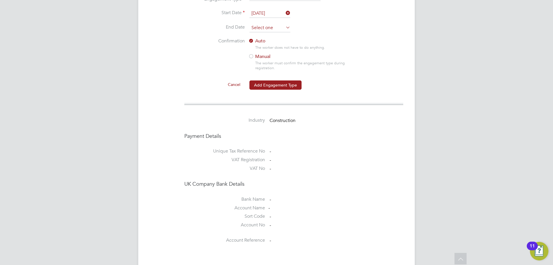
click at [258, 24] on input at bounding box center [269, 28] width 41 height 9
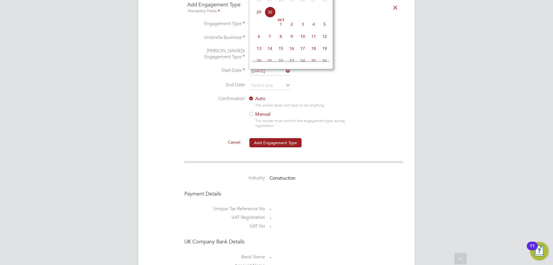
scroll to position [195, 0]
click at [280, 58] on span "[DATE]" at bounding box center [280, 53] width 11 height 11
type input "[DATE]"
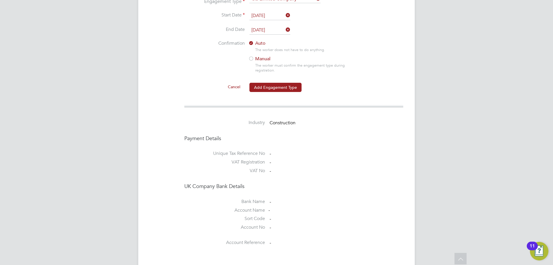
scroll to position [547, 0]
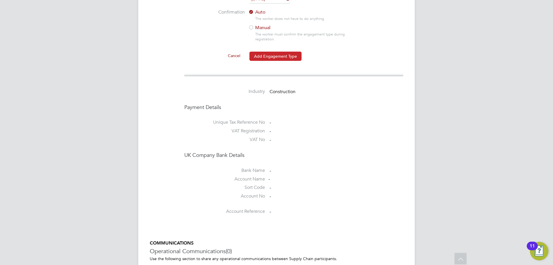
click at [286, 52] on button "Add Engagement Type" at bounding box center [275, 56] width 52 height 9
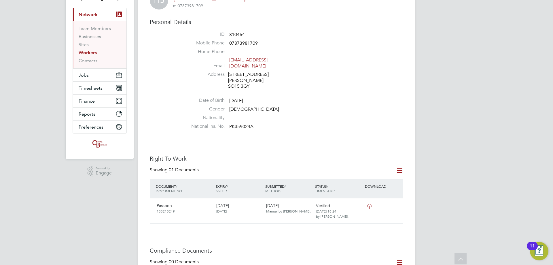
scroll to position [0, 0]
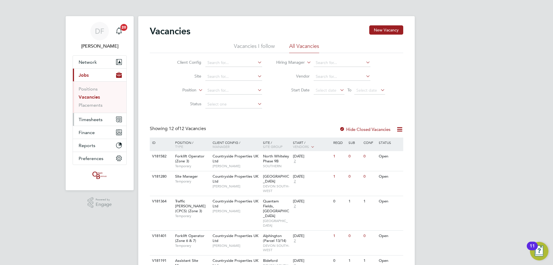
click at [83, 120] on span "Timesheets" at bounding box center [91, 119] width 24 height 5
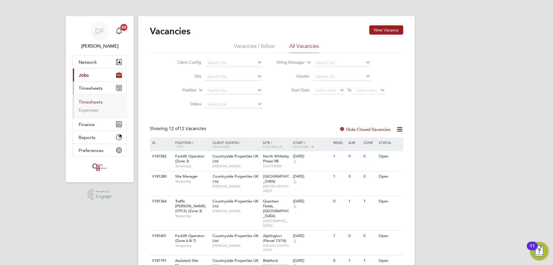
click at [100, 101] on link "Timesheets" at bounding box center [91, 101] width 24 height 5
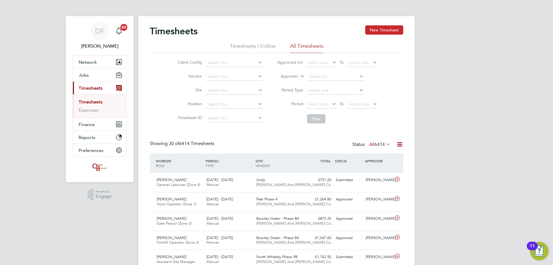
click at [375, 32] on button "New Timesheet" at bounding box center [384, 29] width 38 height 9
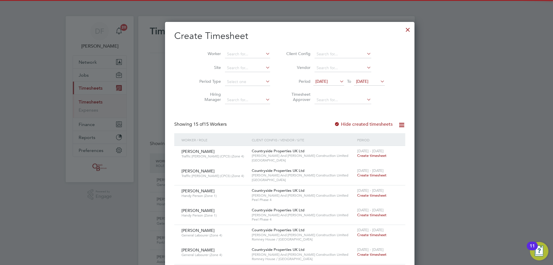
click at [223, 60] on li "Worker" at bounding box center [233, 54] width 90 height 14
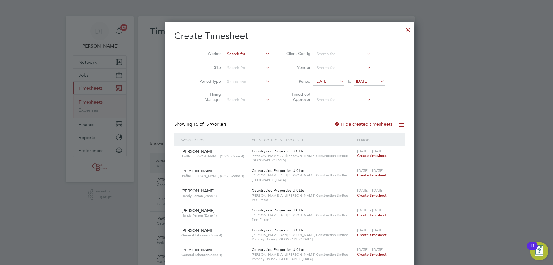
click at [225, 56] on input at bounding box center [247, 54] width 45 height 8
click at [233, 58] on li "Ighoteguono Henry Abokitia" at bounding box center [249, 62] width 77 height 8
type input "Ighoteguono Henry Abokitia"
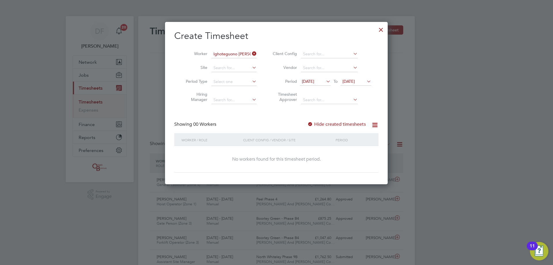
click at [326, 128] on div "Showing 00 Workers Hide created timesheets" at bounding box center [276, 127] width 204 height 12
click at [328, 124] on label "Hide created timesheets" at bounding box center [336, 124] width 58 height 6
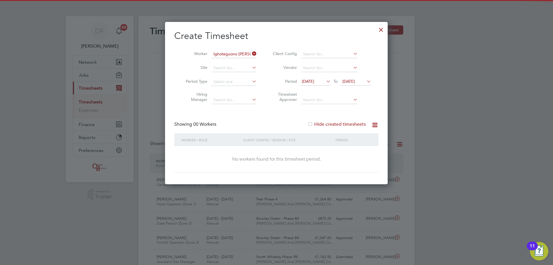
click at [314, 80] on span "16 Sep 2025" at bounding box center [308, 81] width 12 height 5
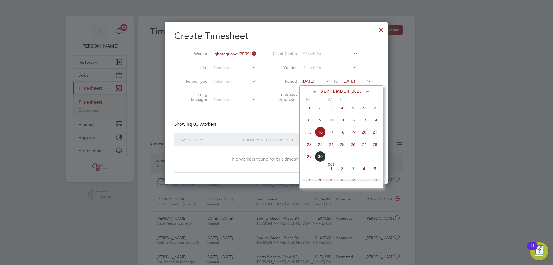
click at [310, 146] on span "22" at bounding box center [309, 144] width 11 height 11
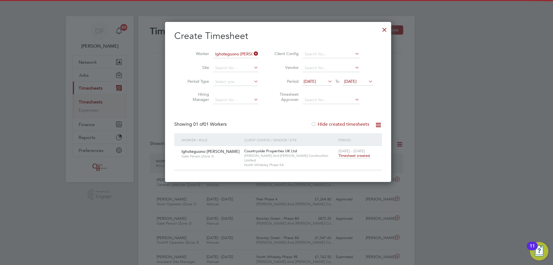
click at [356, 80] on span "23 Sep 2025" at bounding box center [350, 81] width 12 height 5
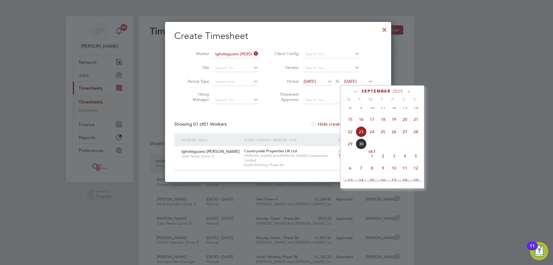
click at [329, 162] on span "North Whiteley Phase 9A" at bounding box center [289, 164] width 91 height 5
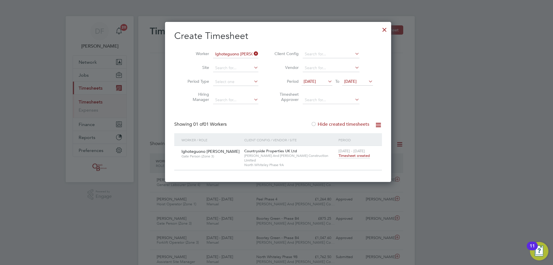
click at [342, 156] on span "Timesheet created" at bounding box center [353, 155] width 31 height 5
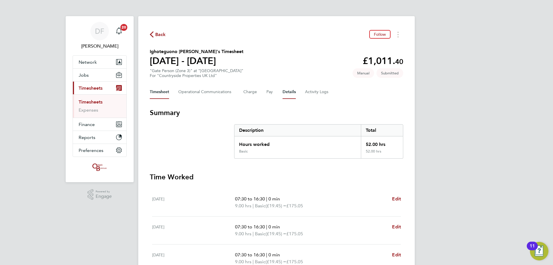
click at [289, 89] on button "Details" at bounding box center [288, 92] width 13 height 14
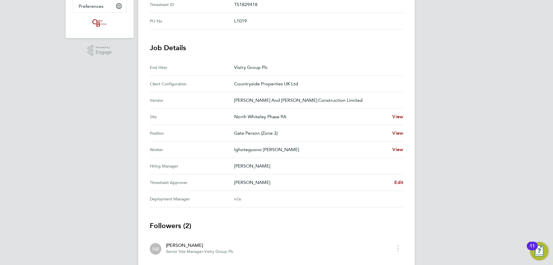
drag, startPoint x: 277, startPoint y: 178, endPoint x: 307, endPoint y: 181, distance: 30.1
click at [307, 181] on Approver "Timesheet Approver Neil Bickel Edit" at bounding box center [276, 182] width 253 height 16
drag, startPoint x: 263, startPoint y: 183, endPoint x: 233, endPoint y: 185, distance: 29.7
click at [233, 185] on Approver "Timesheet Approver Neil Bickel Edit" at bounding box center [276, 182] width 253 height 16
click at [233, 185] on Approver-label "Timesheet Approver" at bounding box center [192, 182] width 84 height 7
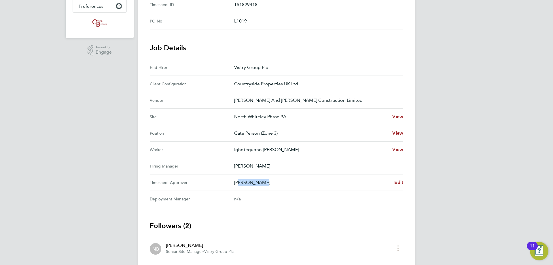
drag, startPoint x: 238, startPoint y: 184, endPoint x: 258, endPoint y: 182, distance: 20.8
click at [258, 182] on p "Neil Bickel" at bounding box center [311, 182] width 155 height 7
drag, startPoint x: 242, startPoint y: 183, endPoint x: 270, endPoint y: 183, distance: 27.4
click at [270, 183] on p "Neil Bickel" at bounding box center [311, 182] width 155 height 7
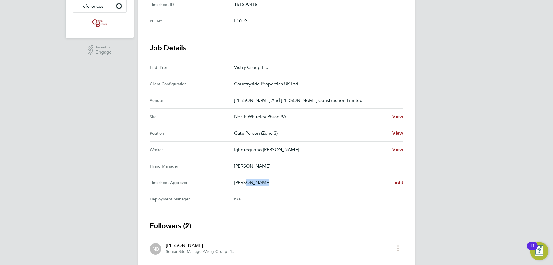
click at [270, 183] on p "Neil Bickel" at bounding box center [311, 182] width 155 height 7
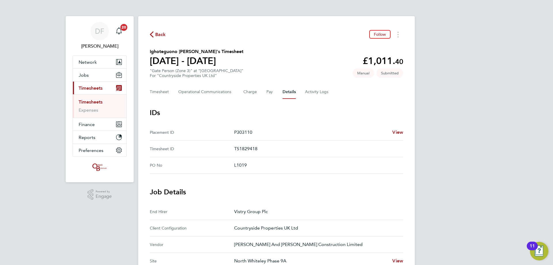
click at [156, 35] on span "Back" at bounding box center [160, 34] width 11 height 7
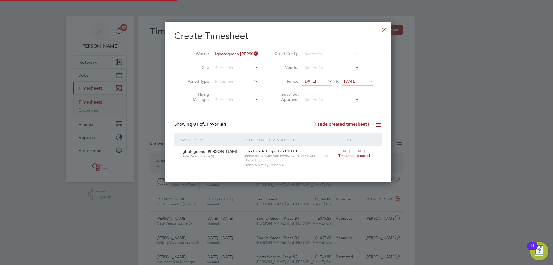
scroll to position [15, 50]
click at [253, 54] on icon at bounding box center [253, 54] width 0 height 8
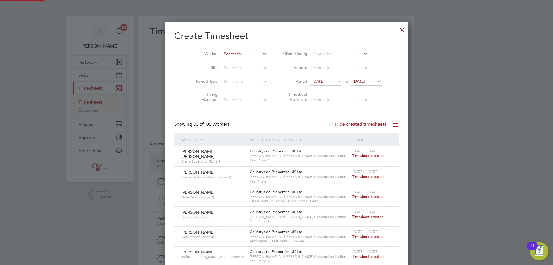
click at [234, 54] on input at bounding box center [244, 54] width 45 height 8
type input "Paul Gilbank"
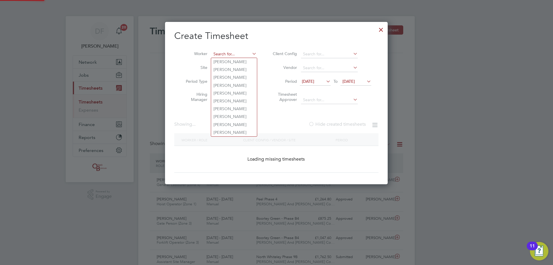
drag, startPoint x: 237, startPoint y: 56, endPoint x: 212, endPoint y: 56, distance: 24.8
click at [212, 56] on input at bounding box center [233, 54] width 45 height 8
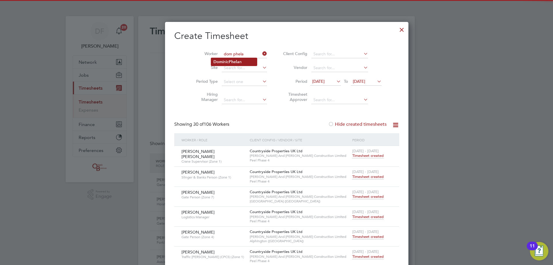
click at [215, 58] on li "Dom inic Phela n" at bounding box center [234, 62] width 46 height 8
type input "Dominic Phelan"
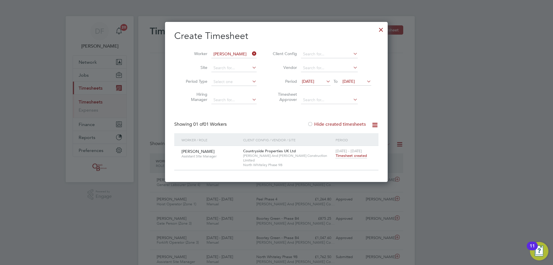
click at [350, 154] on span "Timesheet created" at bounding box center [350, 155] width 31 height 5
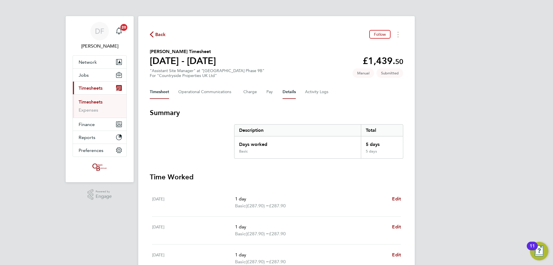
click at [289, 92] on button "Details" at bounding box center [288, 92] width 13 height 14
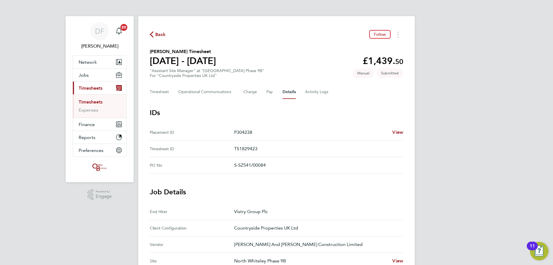
click at [159, 33] on span "Back" at bounding box center [160, 34] width 11 height 7
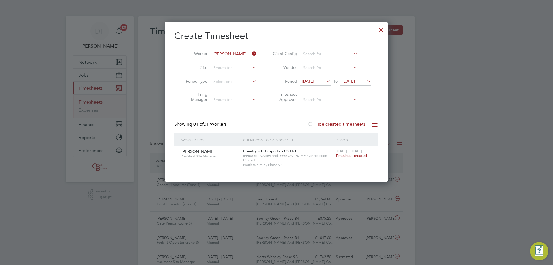
click at [251, 54] on icon at bounding box center [251, 54] width 0 height 8
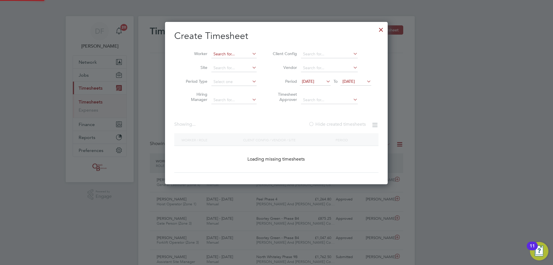
click at [234, 56] on input at bounding box center [233, 54] width 45 height 8
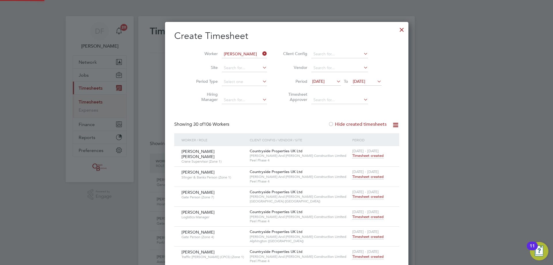
click at [232, 59] on li "Carl Spencer" at bounding box center [247, 62] width 73 height 8
type input "Carl Spencer"
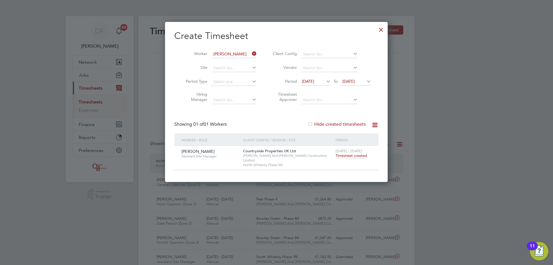
click at [346, 155] on span "Timesheet created" at bounding box center [350, 155] width 31 height 5
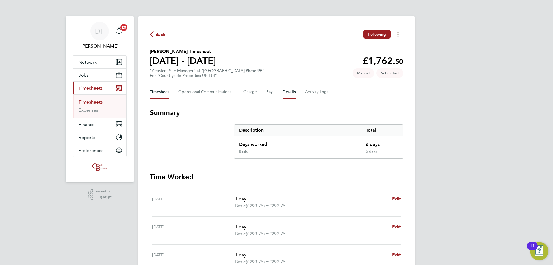
click at [292, 87] on button "Details" at bounding box center [288, 92] width 13 height 14
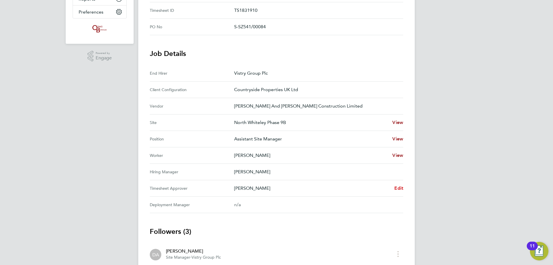
click at [398, 189] on span "Edit" at bounding box center [398, 187] width 9 height 5
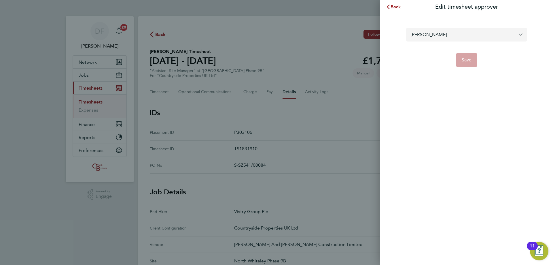
click at [436, 37] on input "Dale Athey" at bounding box center [466, 35] width 121 height 14
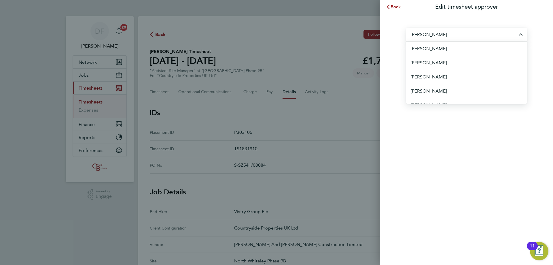
drag, startPoint x: 423, startPoint y: 37, endPoint x: 417, endPoint y: 34, distance: 6.3
click at [417, 34] on input "steve" at bounding box center [466, 35] width 121 height 14
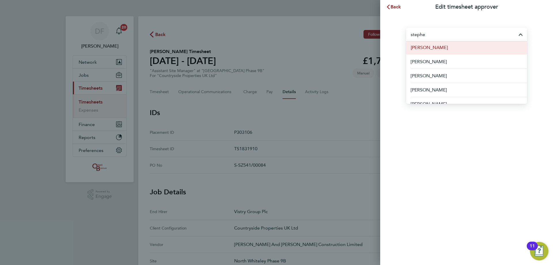
click at [443, 47] on span "Stephen Chapman" at bounding box center [429, 47] width 37 height 7
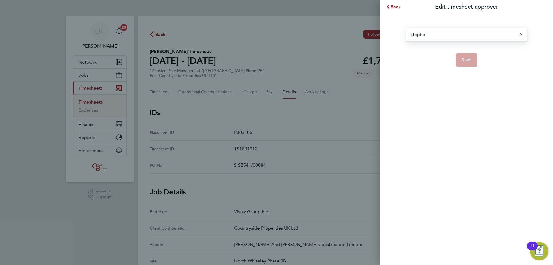
type input "Stephen Chapman"
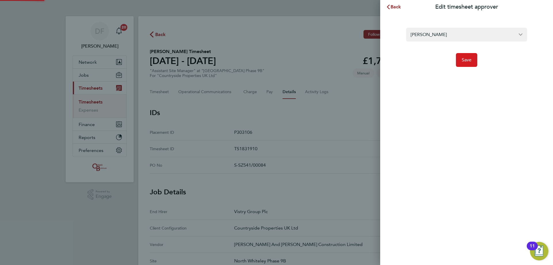
click at [470, 57] on span "Save" at bounding box center [467, 60] width 10 height 6
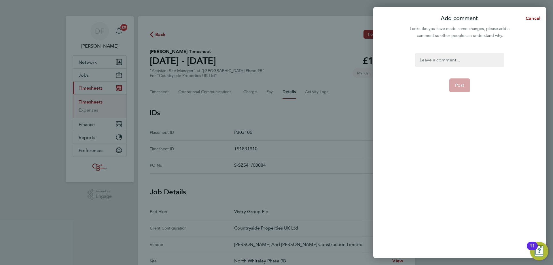
click at [438, 62] on div at bounding box center [459, 60] width 89 height 14
click at [461, 79] on button "Post" at bounding box center [459, 85] width 21 height 14
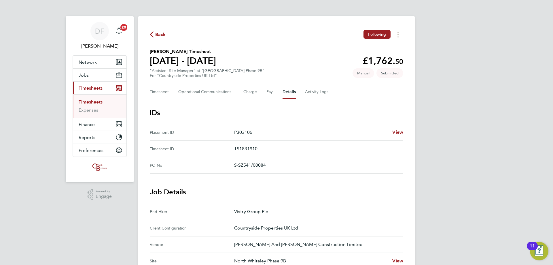
click at [163, 35] on span "Back" at bounding box center [160, 34] width 11 height 7
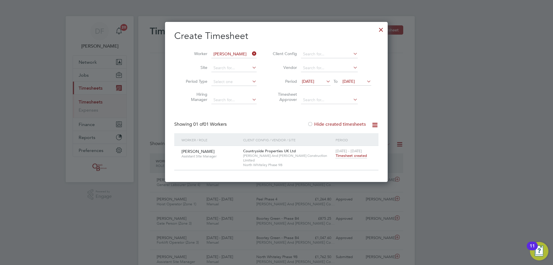
click at [251, 53] on icon at bounding box center [251, 54] width 0 height 8
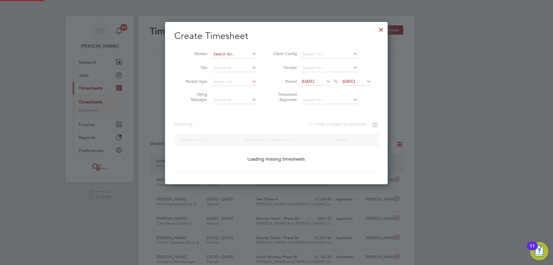
click at [236, 54] on input at bounding box center [233, 54] width 45 height 8
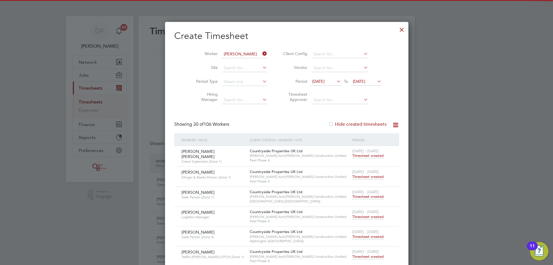
click at [248, 61] on b "Symond" at bounding box center [255, 61] width 15 height 5
type input "Paul Symonds"
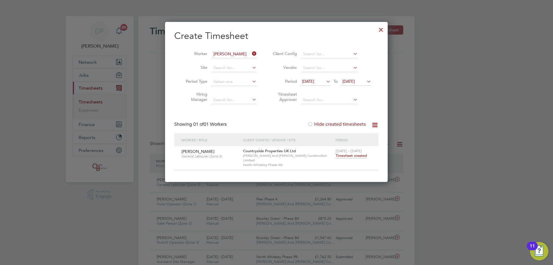
click at [346, 155] on span "Timesheet created" at bounding box center [350, 155] width 31 height 5
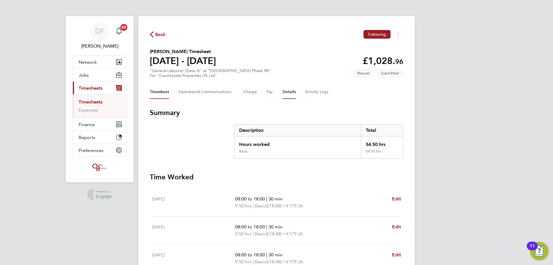
click at [292, 92] on button "Details" at bounding box center [288, 92] width 13 height 14
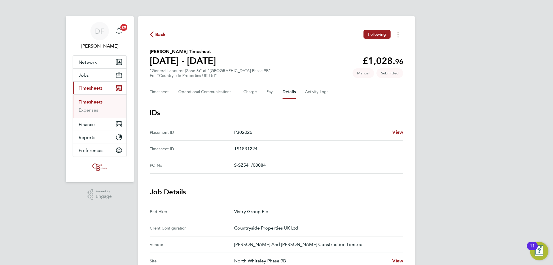
click at [160, 36] on span "Back" at bounding box center [160, 34] width 11 height 7
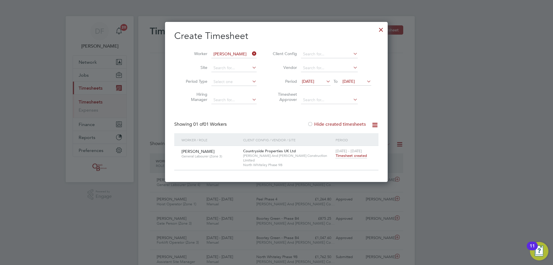
click at [251, 53] on icon at bounding box center [251, 54] width 0 height 8
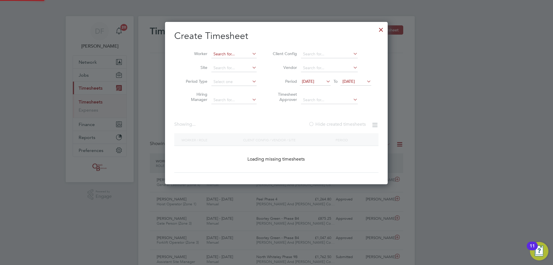
click at [232, 52] on input at bounding box center [233, 54] width 45 height 8
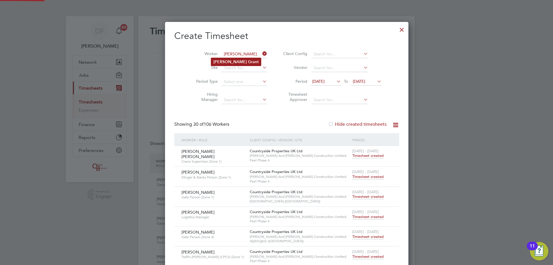
click at [233, 59] on li "Wayne Grant" at bounding box center [236, 62] width 50 height 8
type input "Wayne Grant"
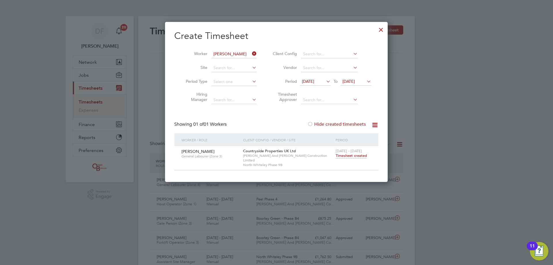
click at [342, 153] on span "Timesheet created" at bounding box center [350, 155] width 31 height 5
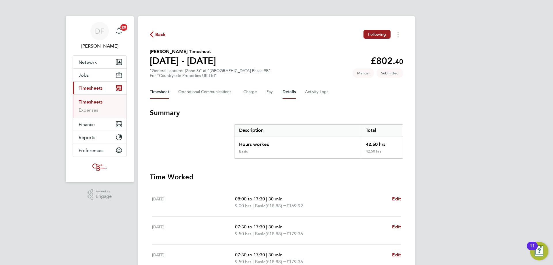
click at [293, 89] on button "Details" at bounding box center [288, 92] width 13 height 14
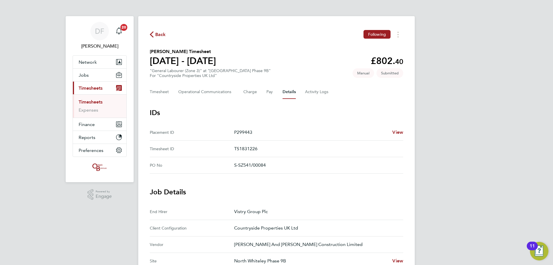
click at [154, 35] on span "Back" at bounding box center [158, 33] width 16 height 5
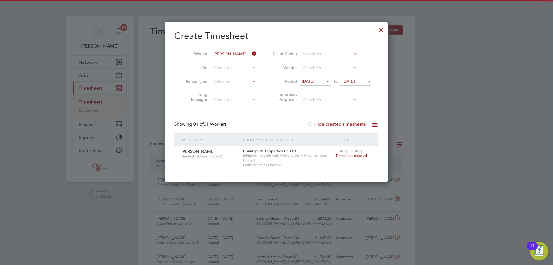
click at [251, 53] on icon at bounding box center [251, 54] width 0 height 8
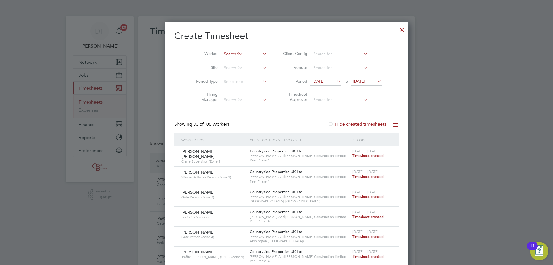
click at [230, 56] on input at bounding box center [244, 54] width 45 height 8
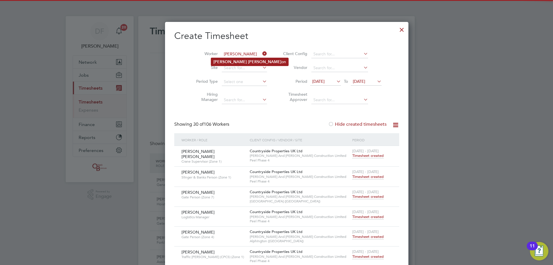
drag, startPoint x: 245, startPoint y: 65, endPoint x: 240, endPoint y: 62, distance: 6.2
click at [245, 65] on li "Trevor Burt on" at bounding box center [249, 62] width 77 height 8
type input "Trevor Burton"
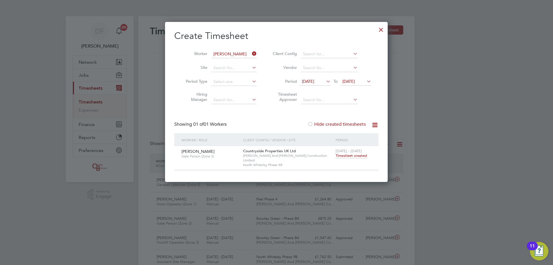
click at [352, 156] on span "Timesheet created" at bounding box center [350, 155] width 31 height 5
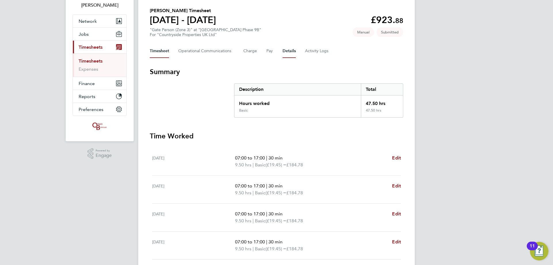
click at [287, 50] on button "Details" at bounding box center [288, 51] width 13 height 14
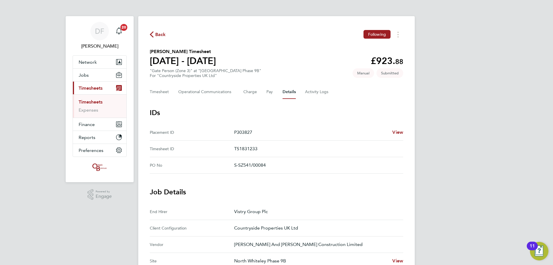
click at [160, 33] on span "Back" at bounding box center [160, 34] width 11 height 7
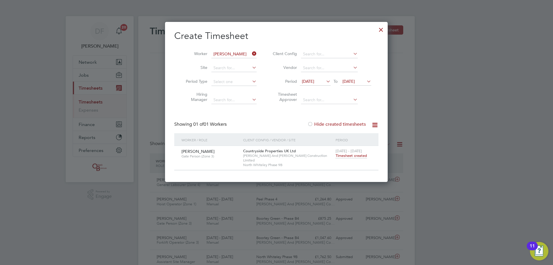
click at [251, 53] on icon at bounding box center [251, 54] width 0 height 8
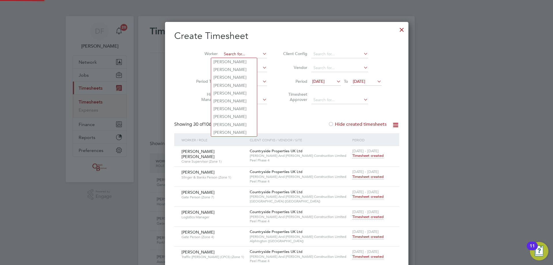
click at [240, 52] on input at bounding box center [244, 54] width 45 height 8
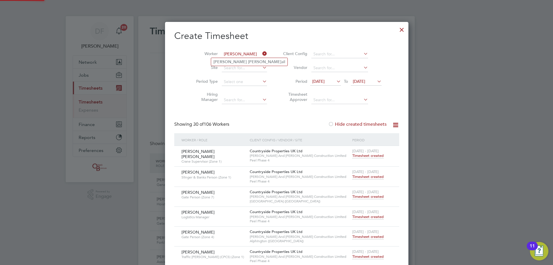
type input "john marsh"
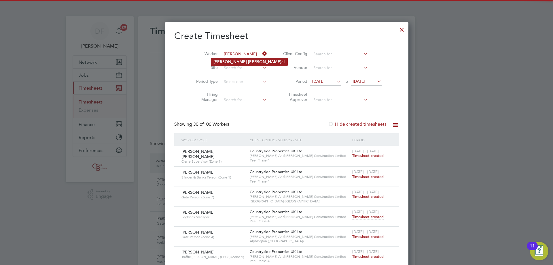
click at [241, 58] on ul "John Marsh all" at bounding box center [249, 62] width 77 height 8
click at [226, 54] on input at bounding box center [244, 54] width 45 height 8
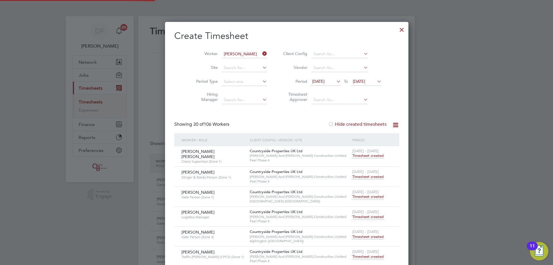
click at [232, 62] on li "John Mar shall" at bounding box center [238, 62] width 54 height 8
type input "John Marshall"
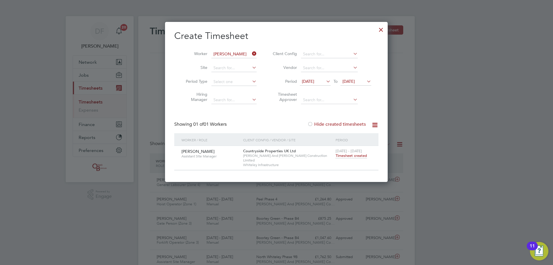
click at [343, 155] on span "Timesheet created" at bounding box center [350, 155] width 31 height 5
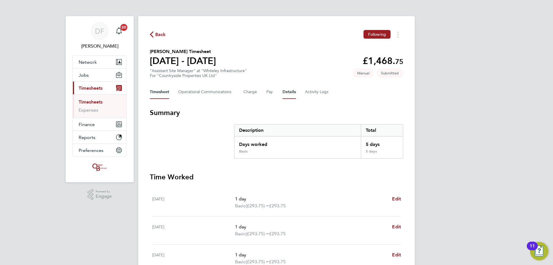
click at [287, 94] on button "Details" at bounding box center [288, 92] width 13 height 14
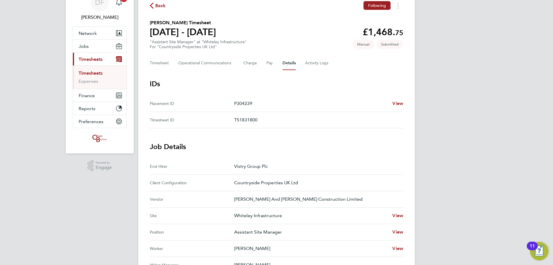
click at [155, 8] on button "Back" at bounding box center [158, 5] width 16 height 7
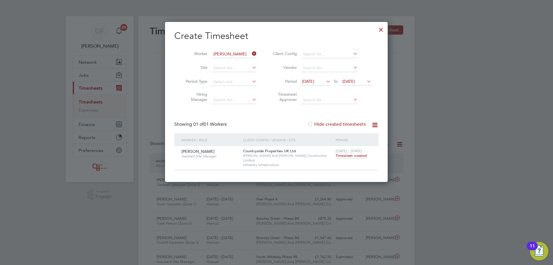
click at [381, 28] on div at bounding box center [381, 28] width 10 height 10
